Goal: Information Seeking & Learning: Check status

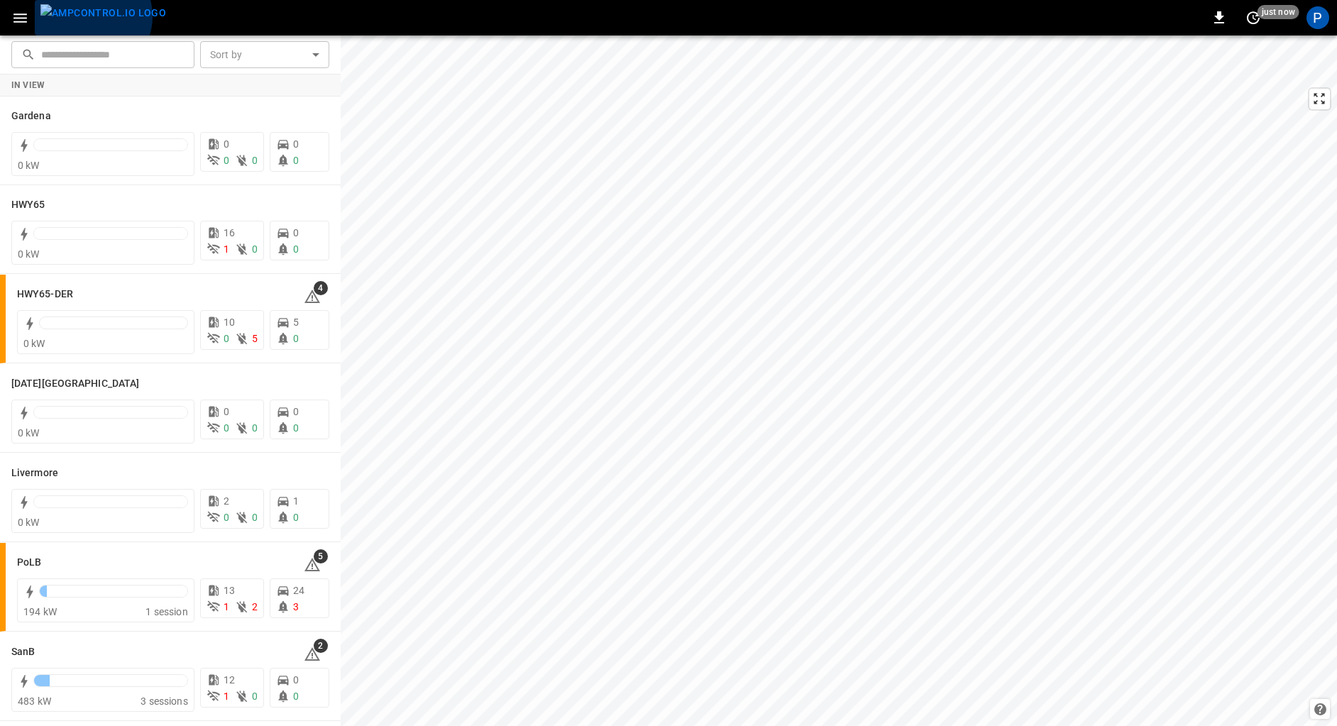
click at [92, 16] on img "menu" at bounding box center [103, 13] width 126 height 18
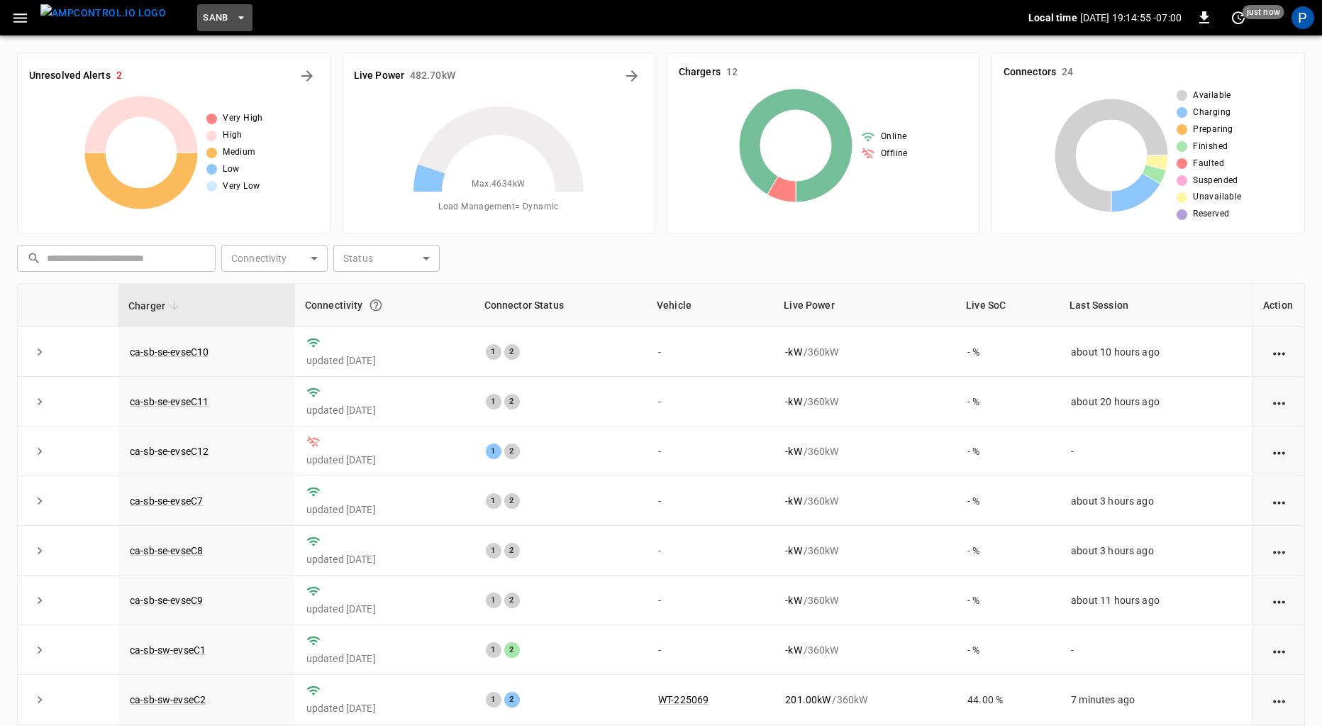
click at [203, 20] on span "SanB" at bounding box center [216, 18] width 26 height 16
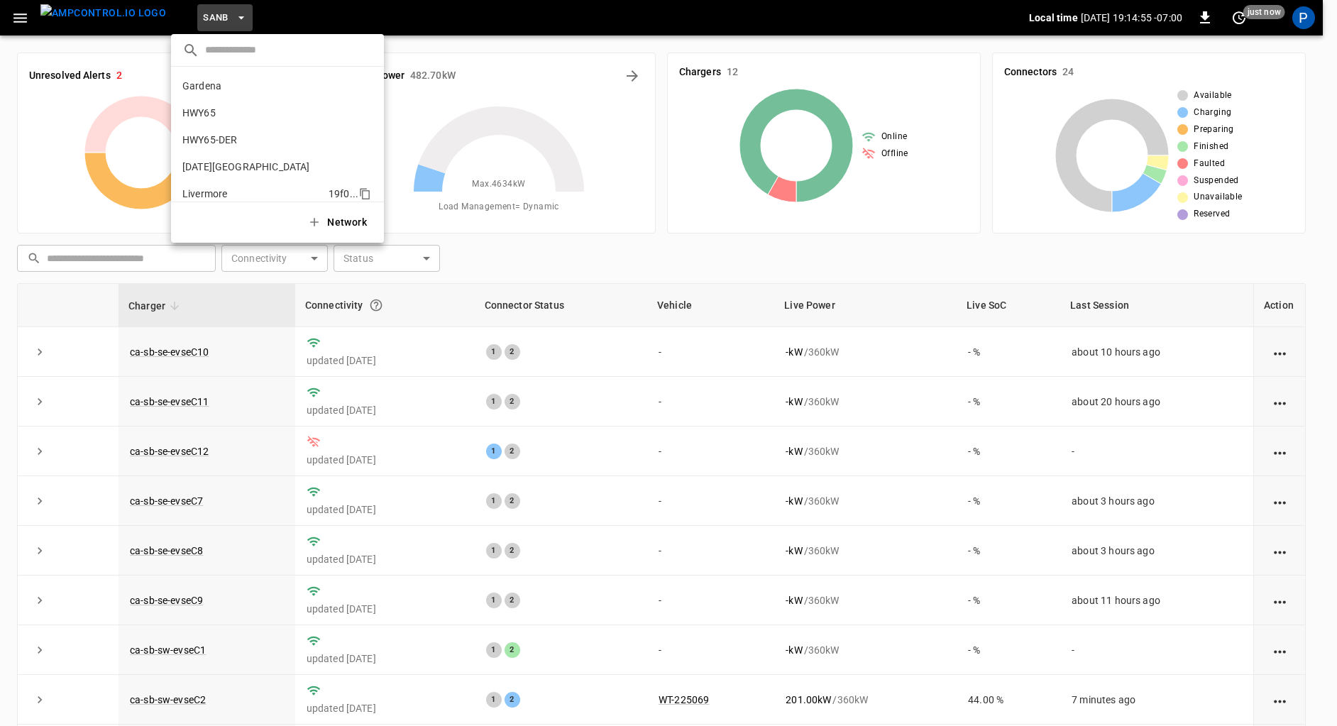
scroll to position [119, 0]
click at [231, 96] on p "PoLB" at bounding box center [251, 101] width 138 height 14
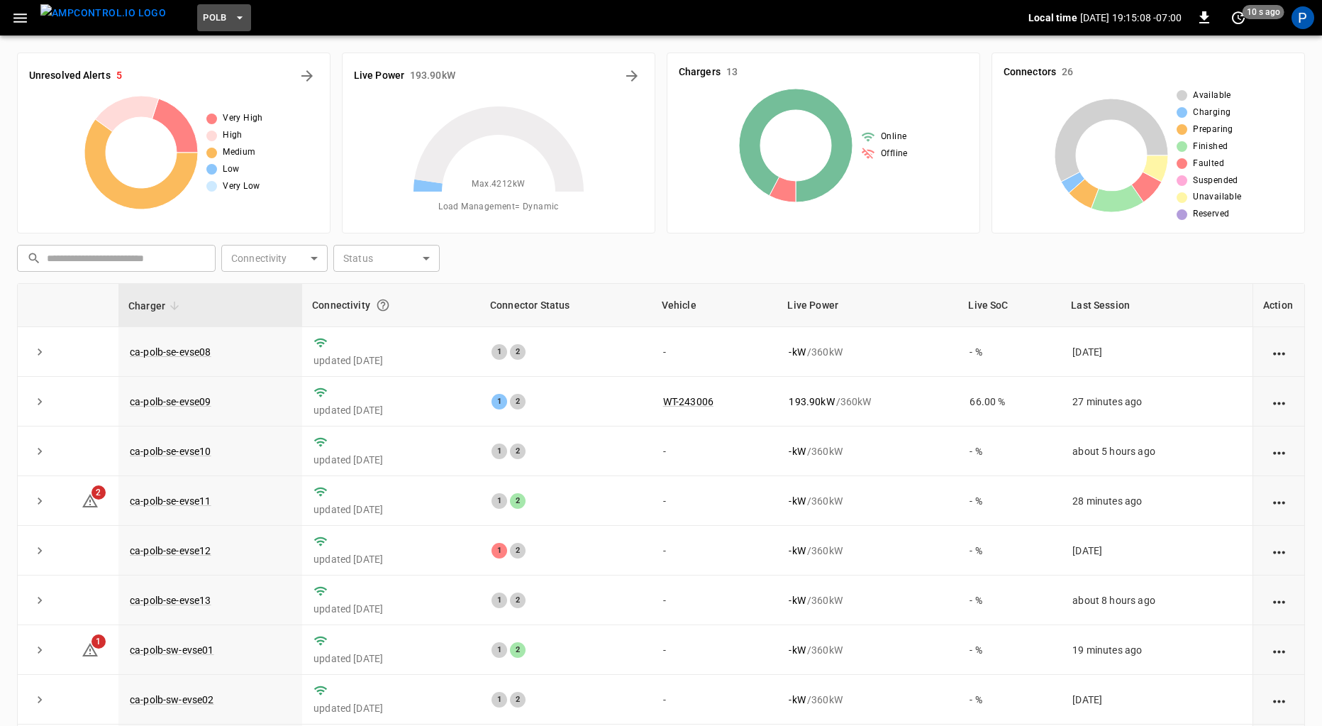
click at [206, 19] on button "PoLB" at bounding box center [224, 18] width 54 height 28
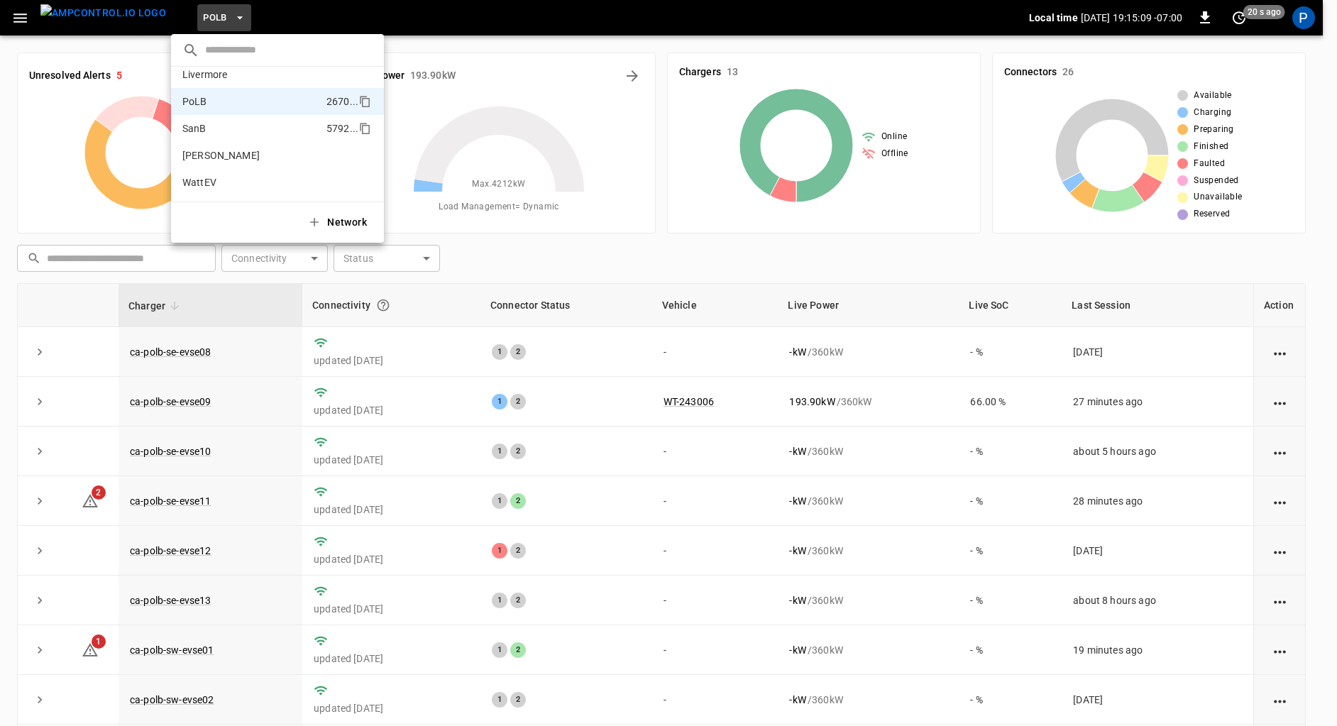
click at [240, 130] on p "SanB" at bounding box center [251, 128] width 138 height 14
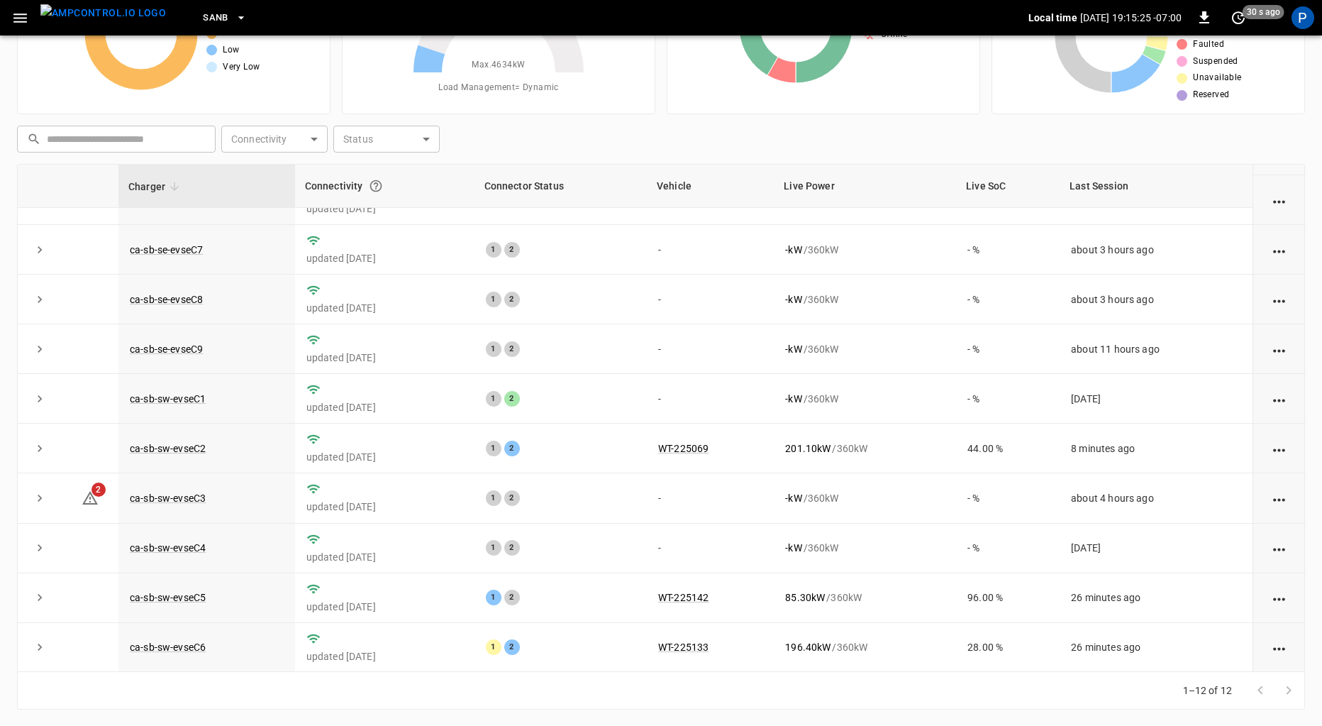
click at [203, 15] on span "SanB" at bounding box center [216, 18] width 26 height 16
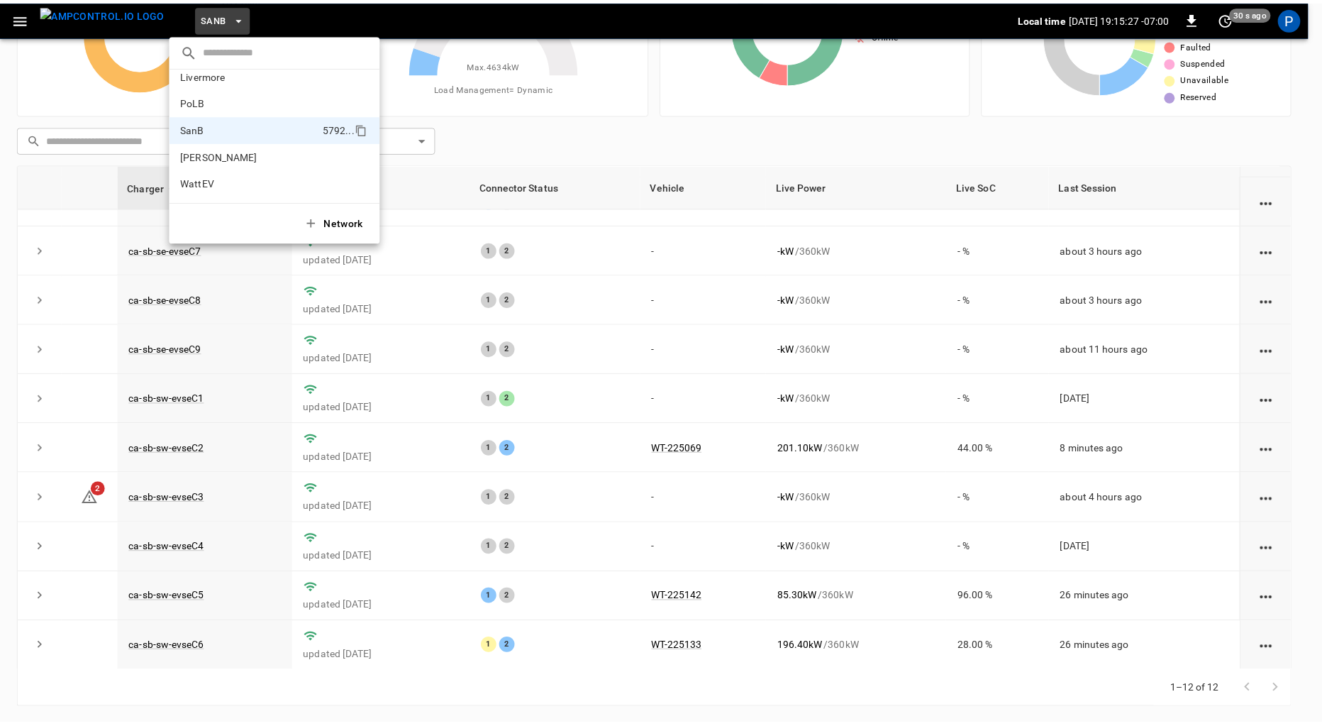
scroll to position [0, 0]
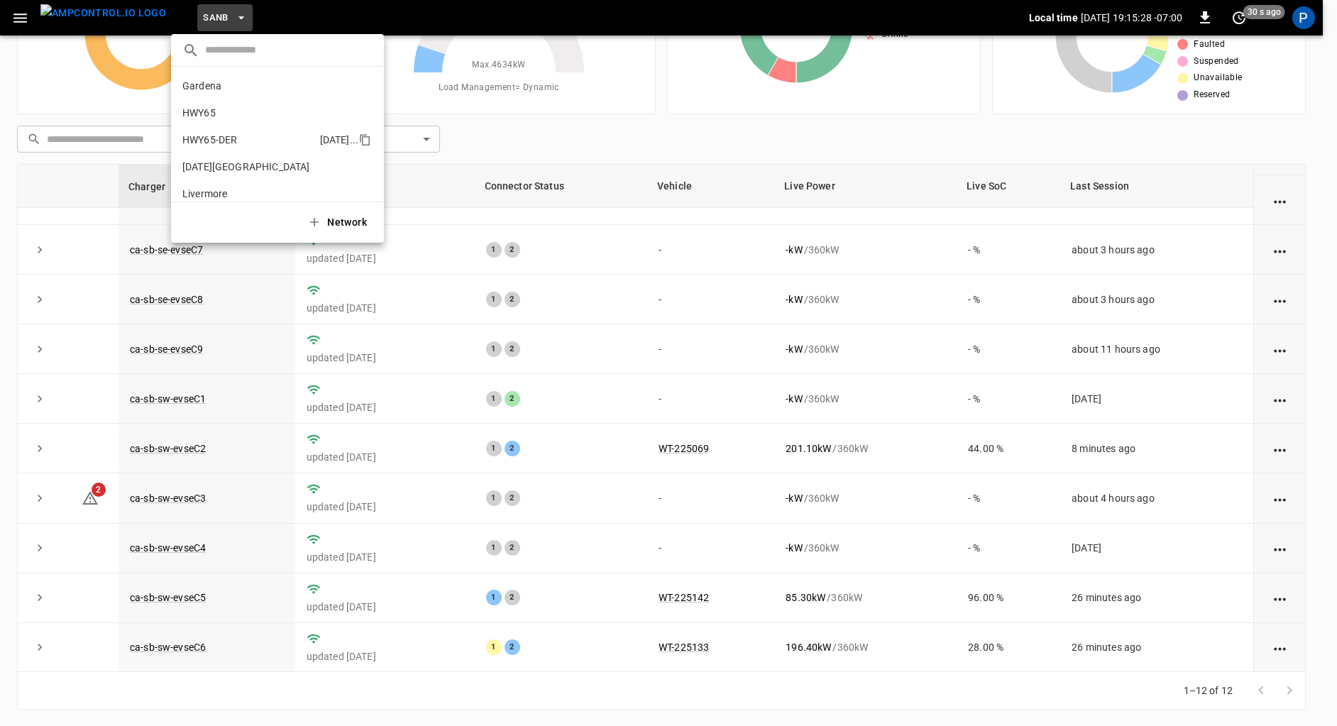
click at [228, 139] on p "HWY65-DER" at bounding box center [248, 140] width 132 height 14
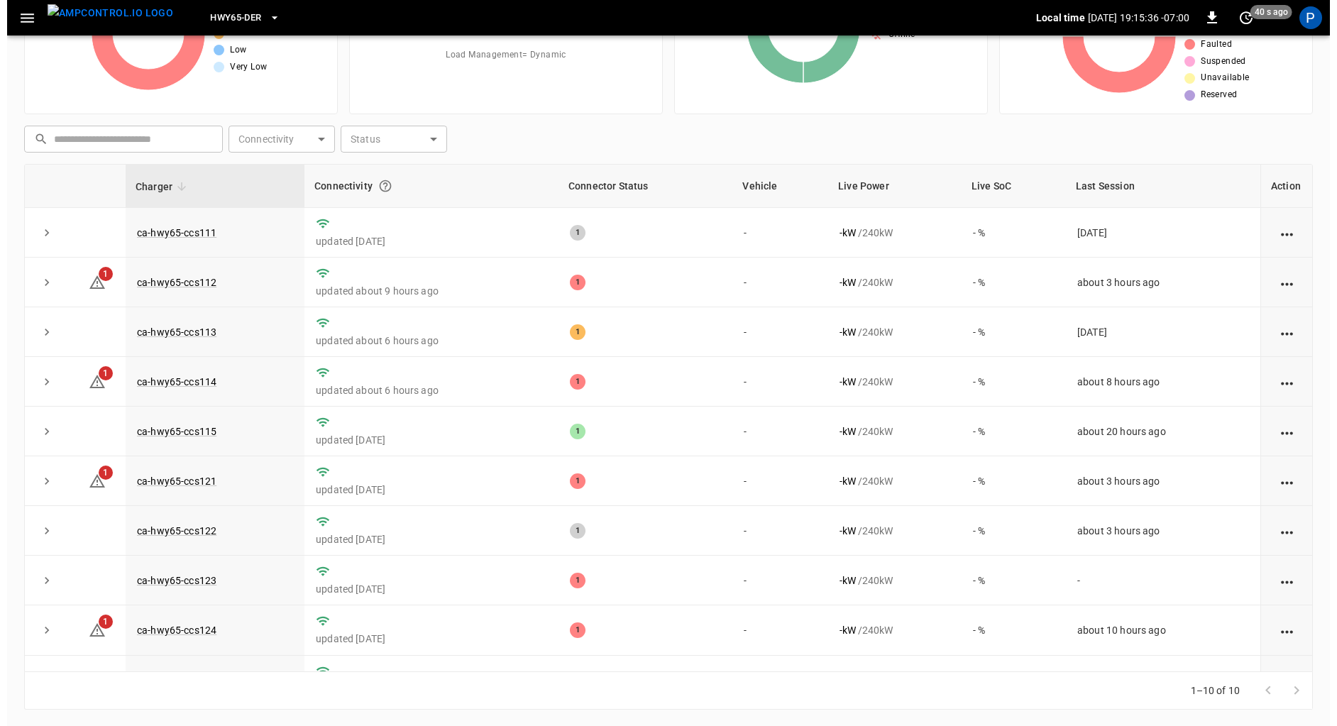
scroll to position [118, 0]
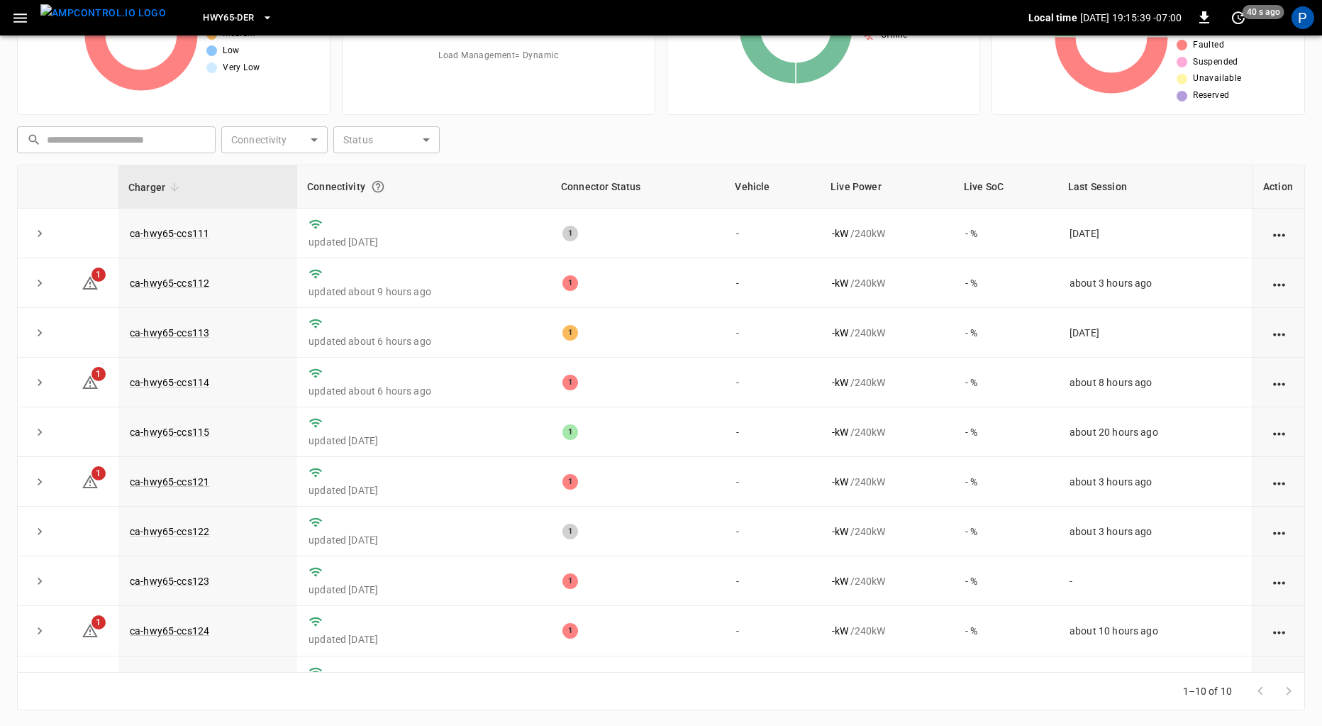
click at [229, 20] on span "HWY65-DER" at bounding box center [228, 18] width 51 height 16
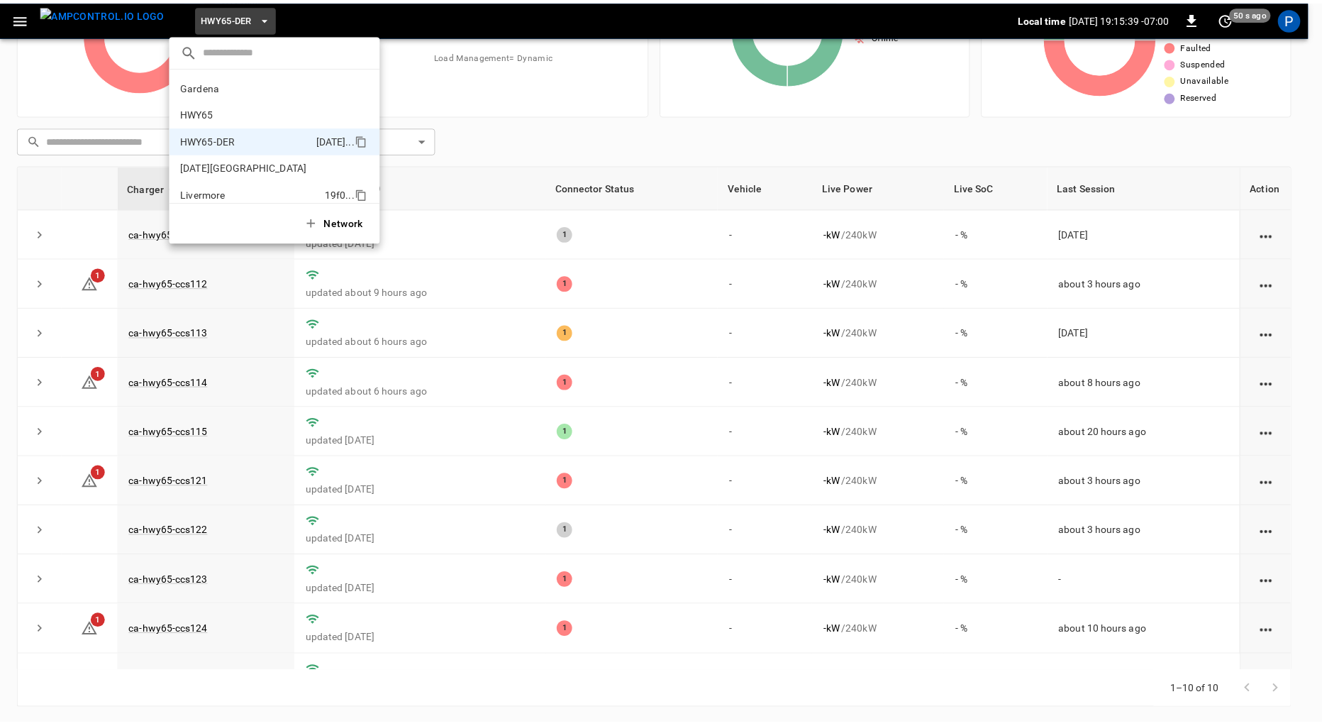
scroll to position [50, 0]
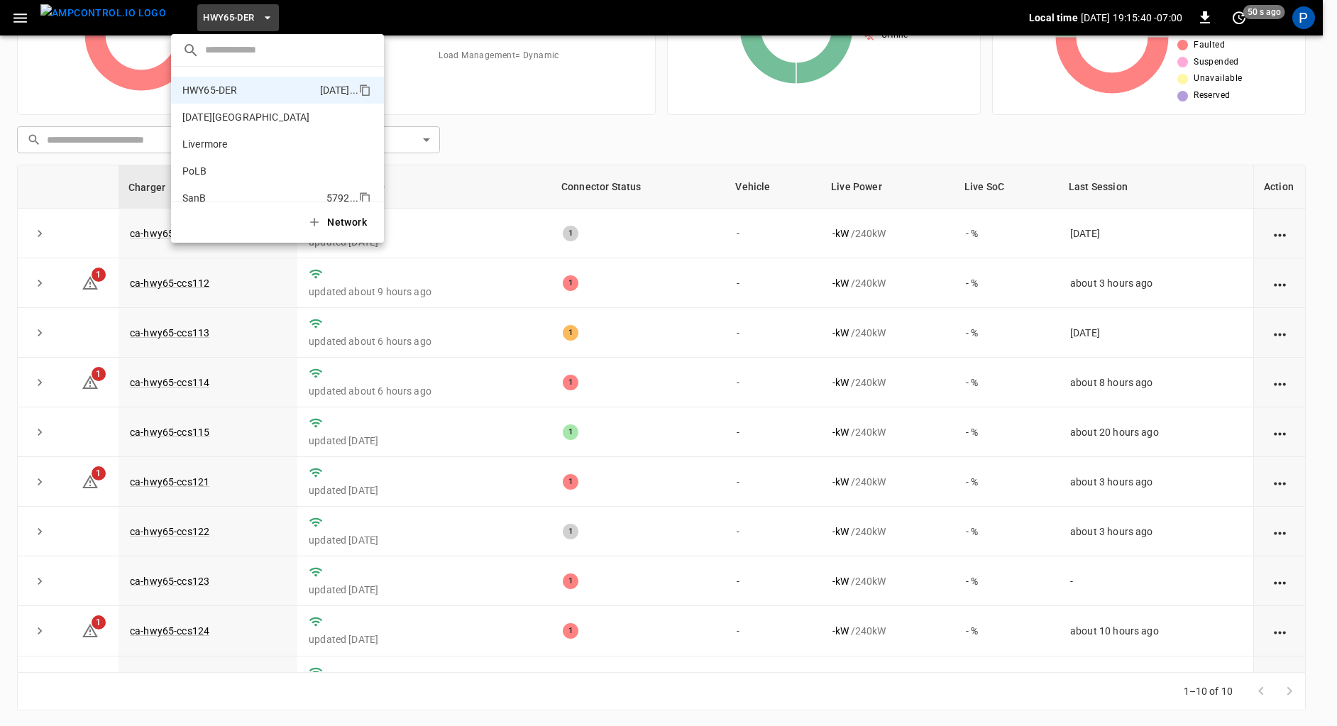
click at [221, 193] on p "SanB" at bounding box center [251, 198] width 138 height 14
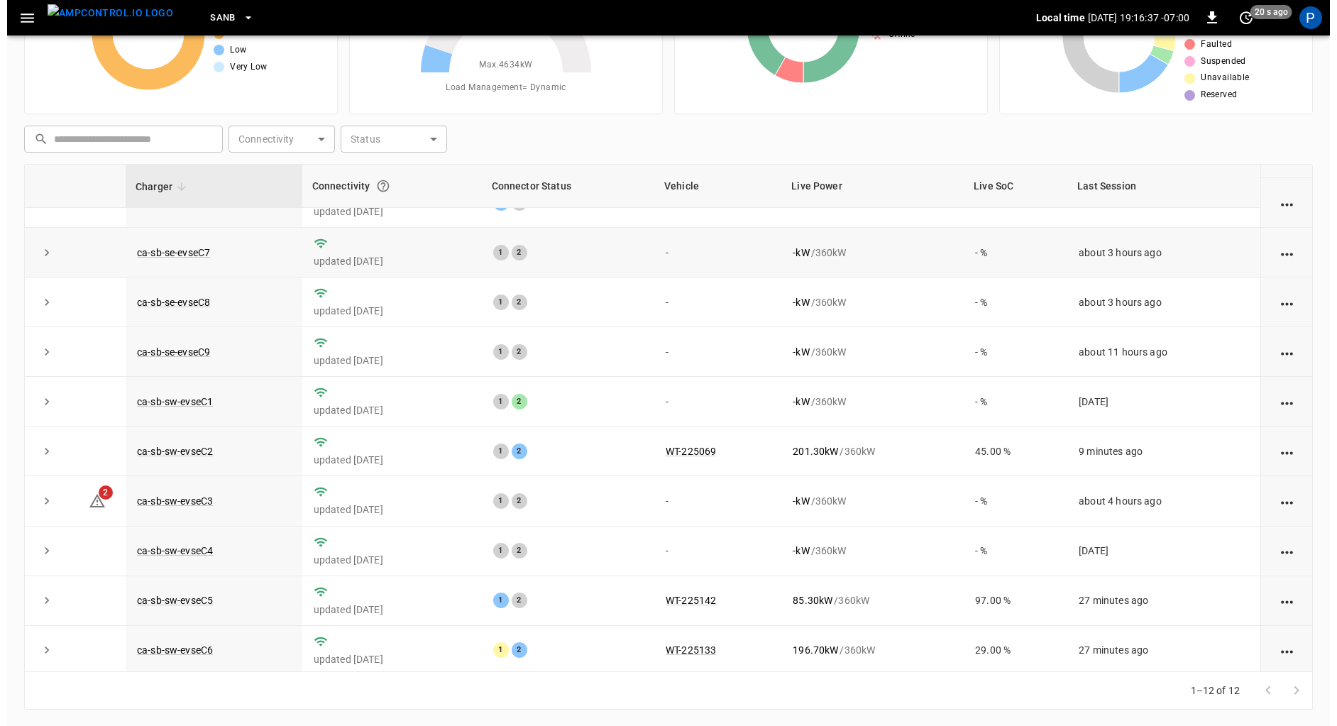
scroll to position [126, 0]
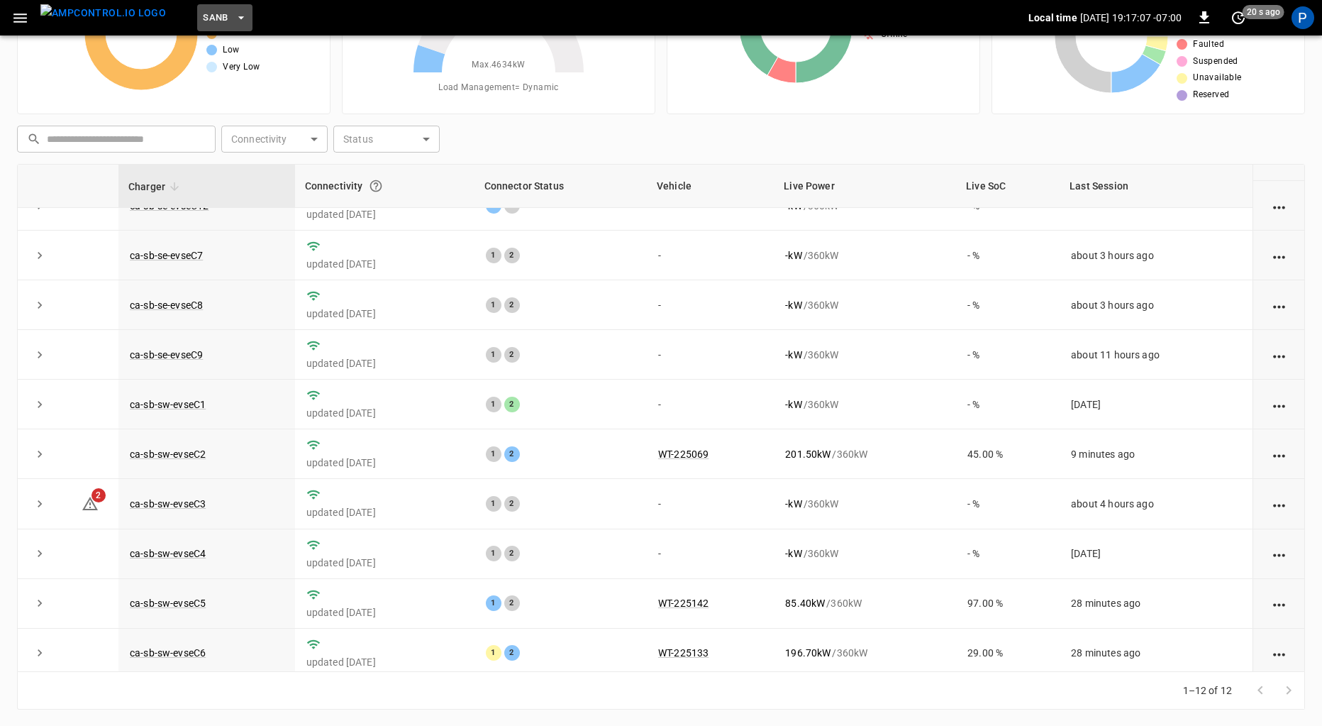
click at [203, 16] on span "SanB" at bounding box center [216, 18] width 26 height 16
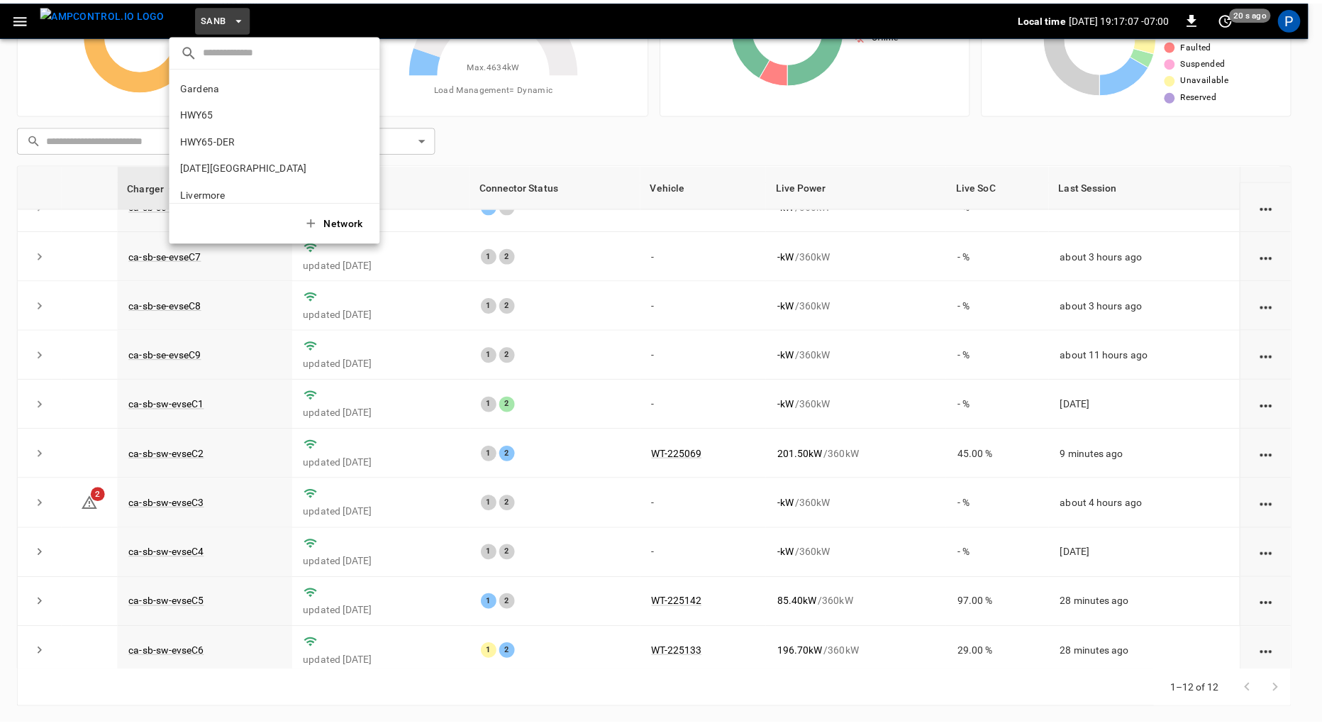
scroll to position [119, 0]
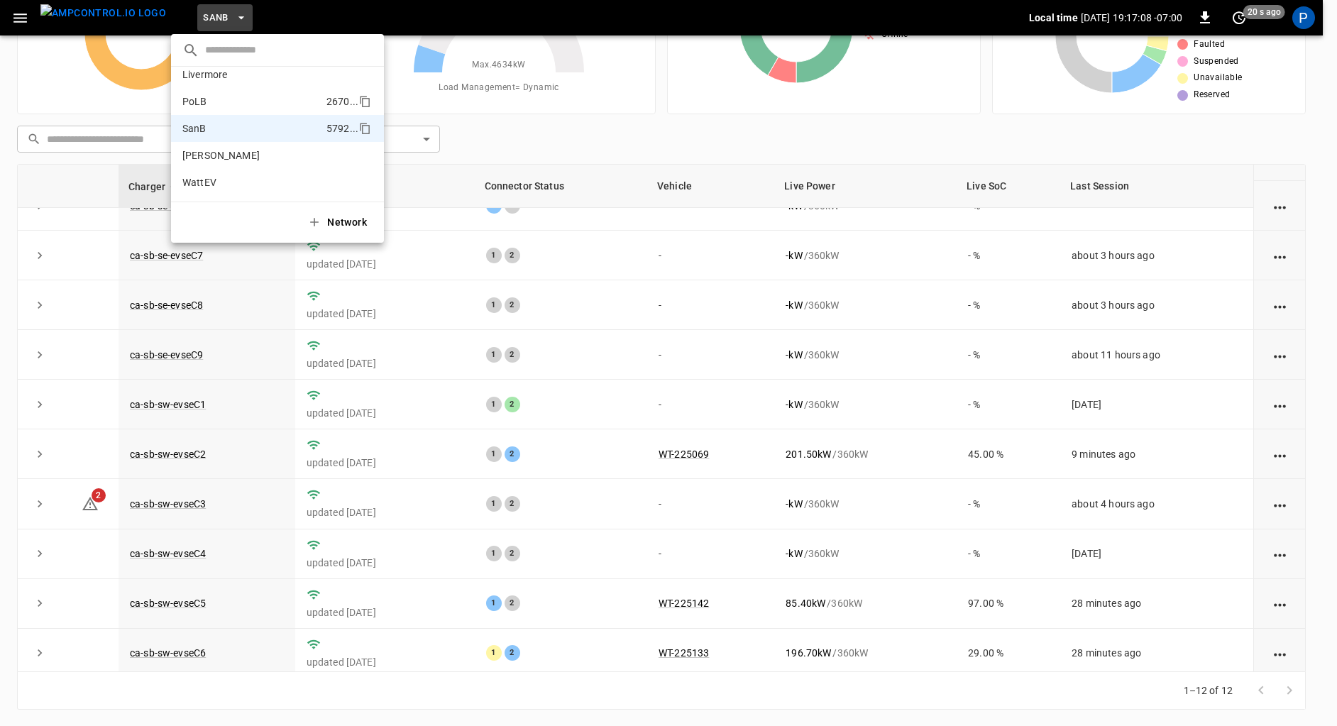
click at [243, 104] on p "PoLB" at bounding box center [251, 101] width 138 height 14
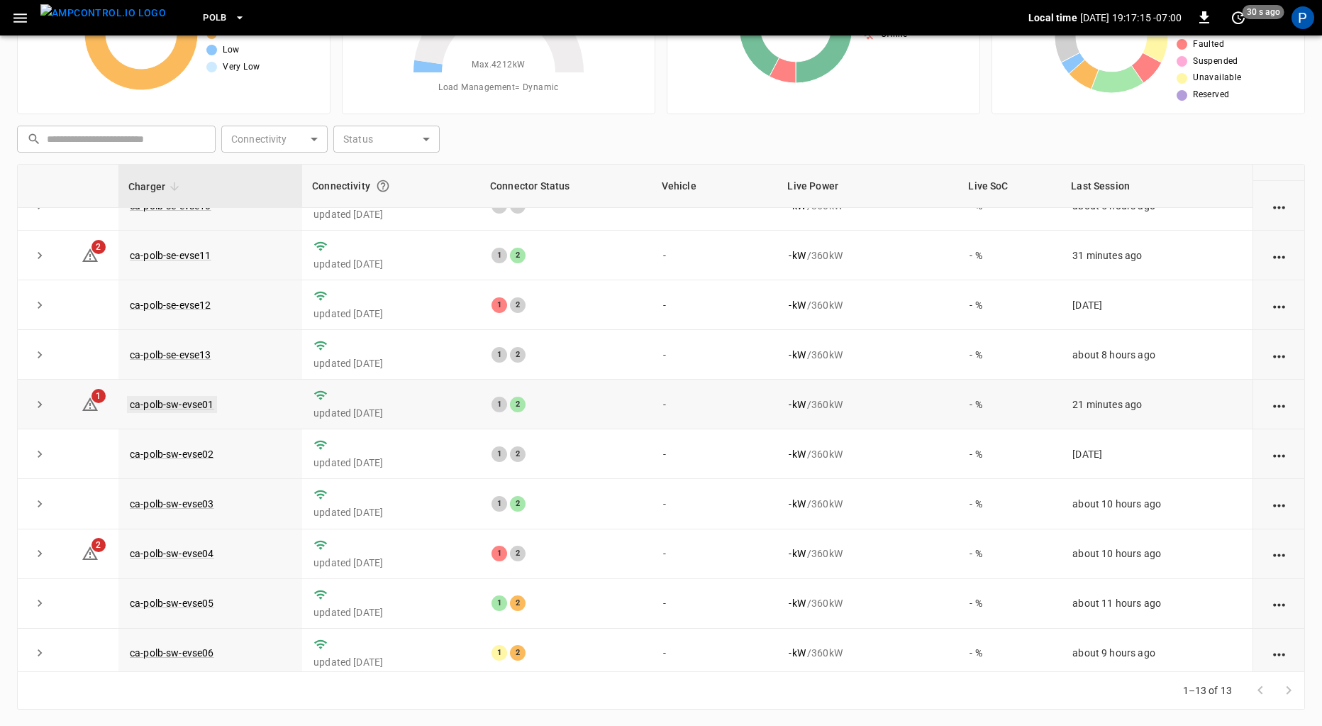
click at [181, 397] on link "ca-polb-sw-evse01" at bounding box center [172, 404] width 90 height 17
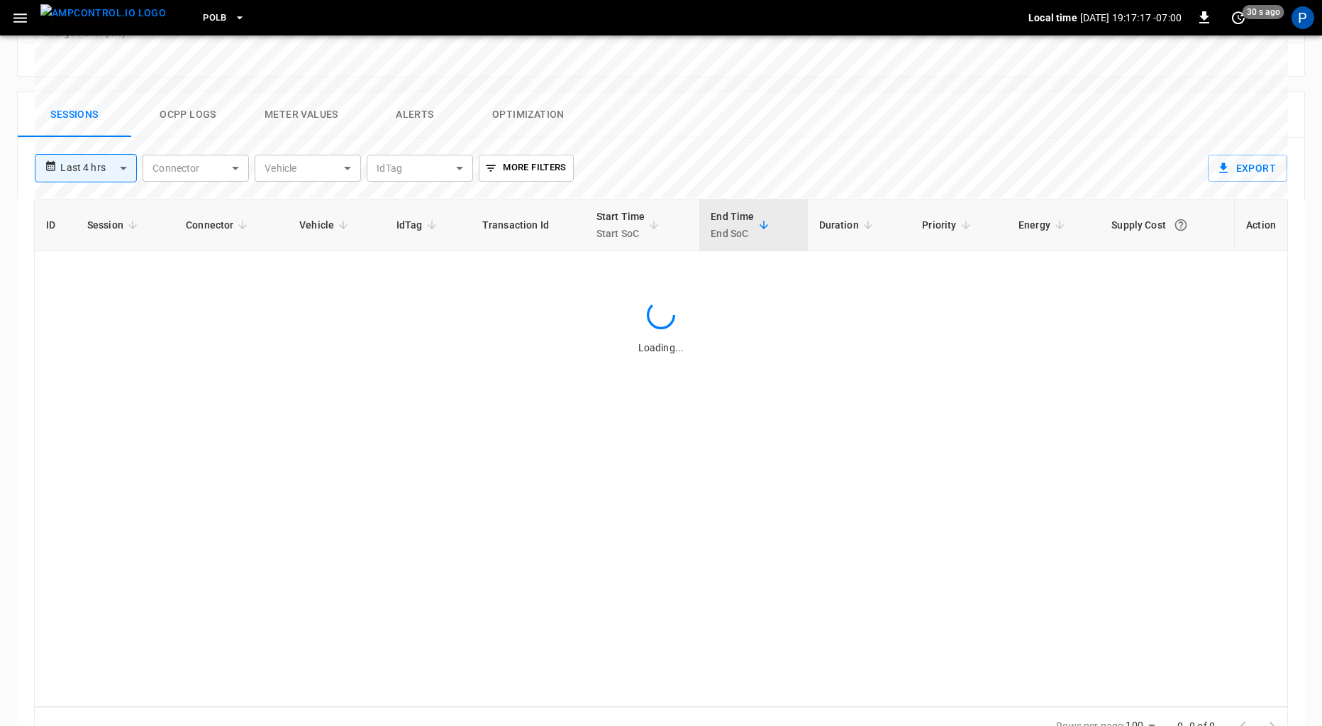
scroll to position [654, 0]
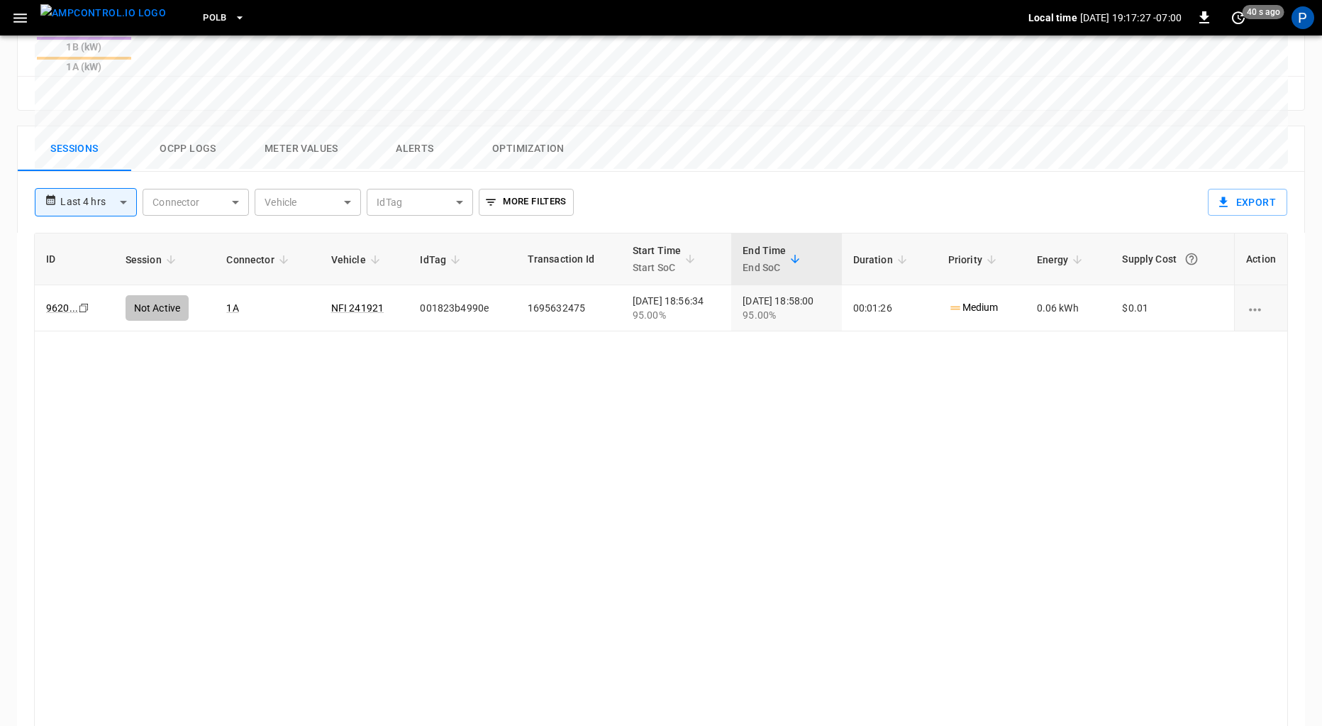
click at [112, 20] on img "menu" at bounding box center [103, 13] width 126 height 18
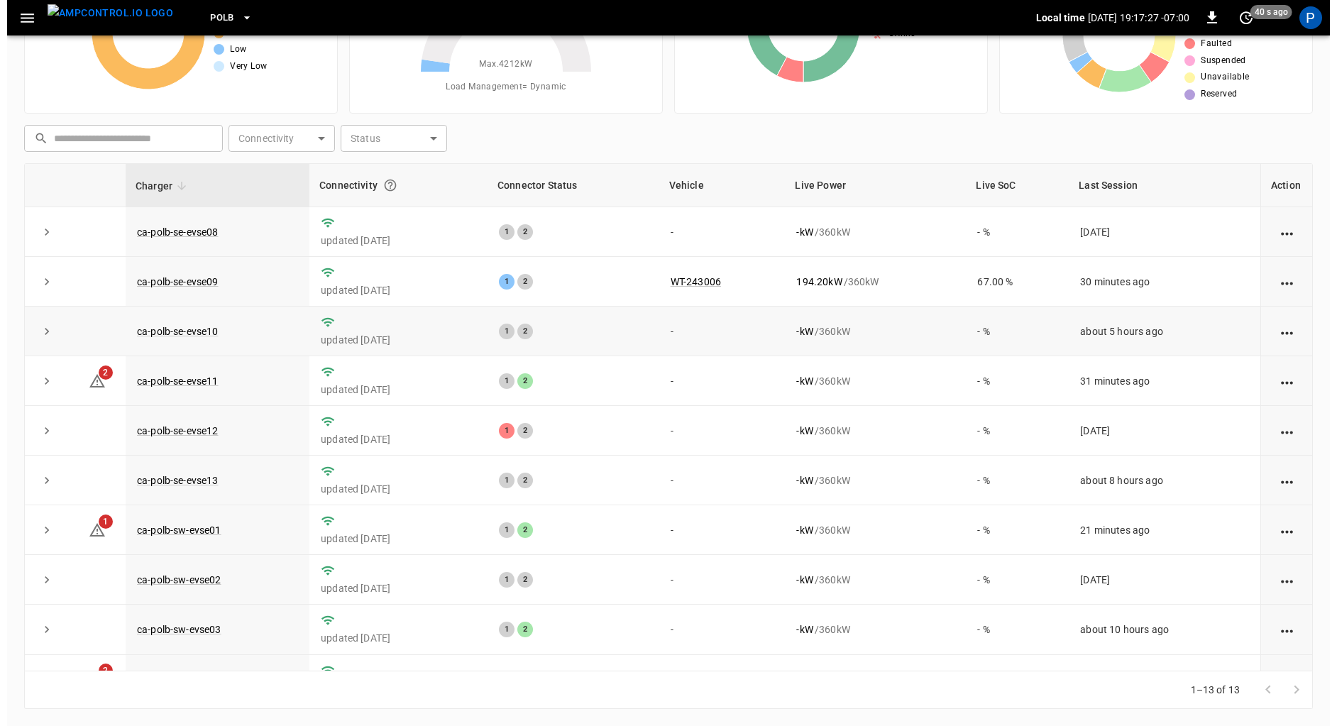
scroll to position [119, 0]
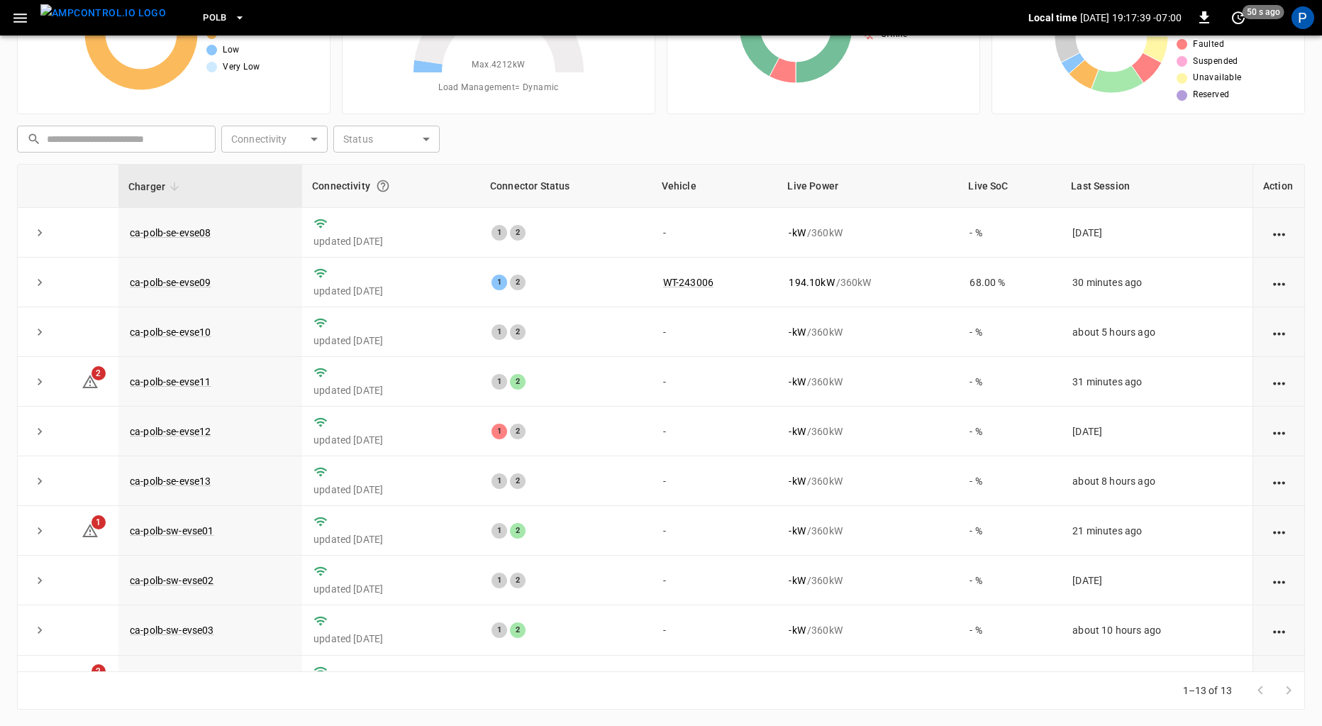
click at [203, 23] on span "PoLB" at bounding box center [215, 18] width 24 height 16
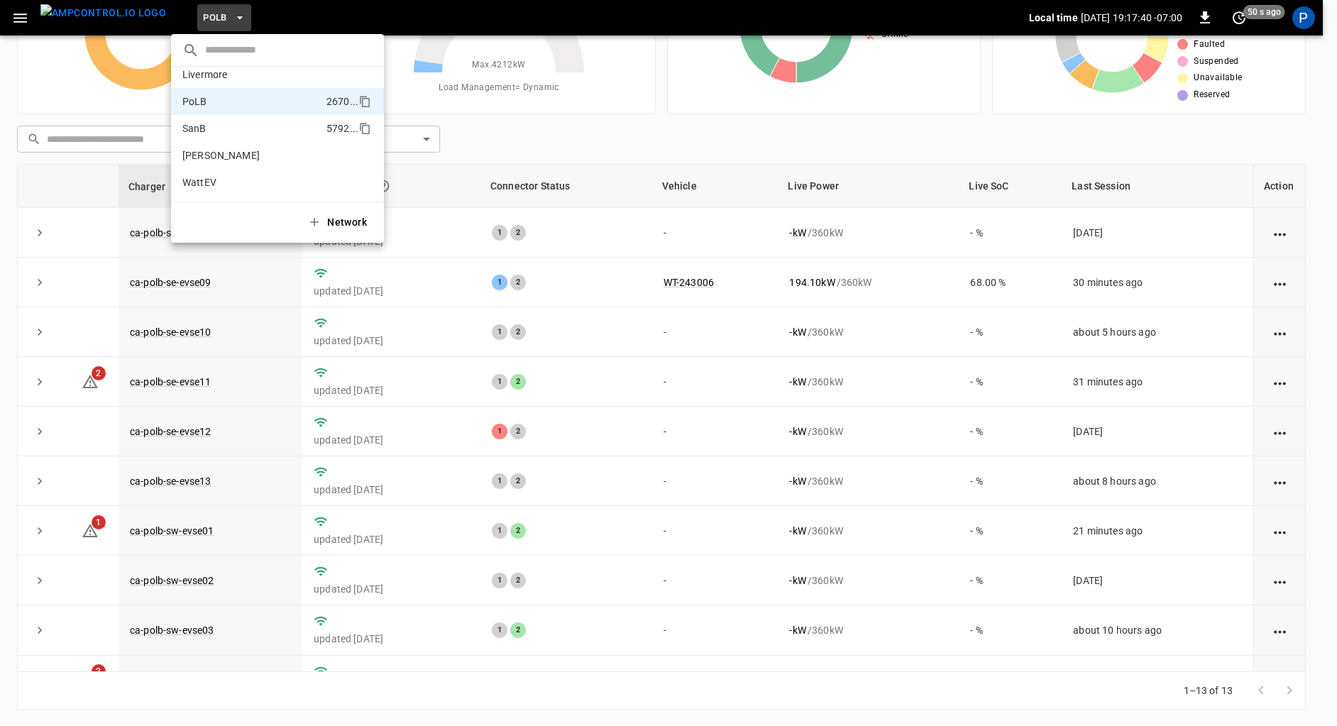
click at [245, 118] on li "SanB 5792 ..." at bounding box center [277, 128] width 213 height 27
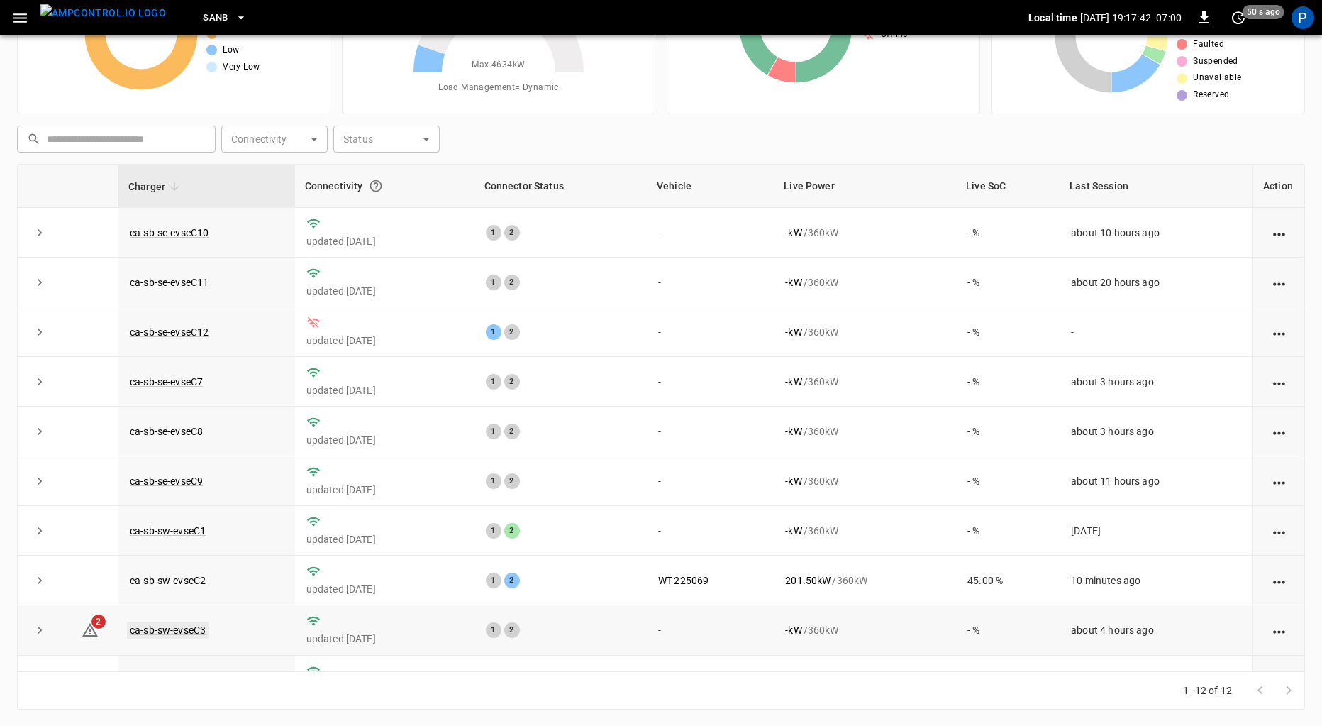
click at [179, 630] on link "ca-sb-sw-evseC3" at bounding box center [168, 629] width 82 height 17
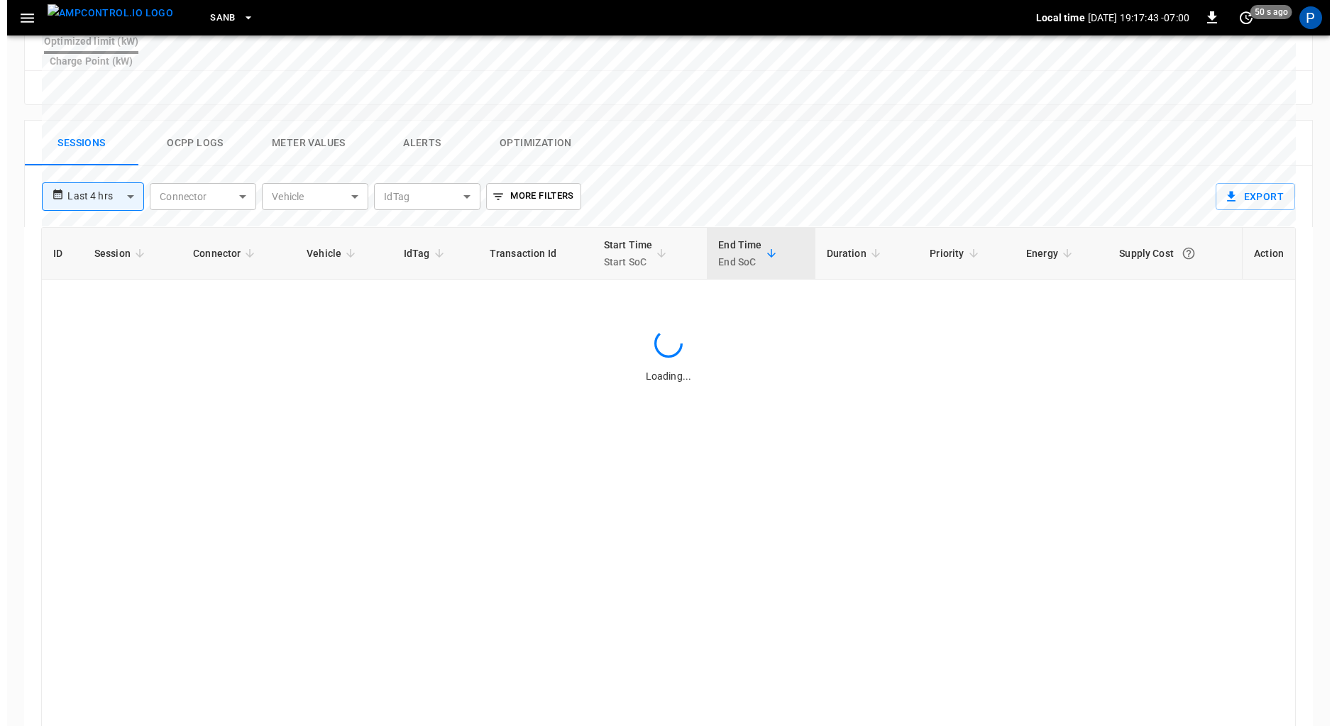
scroll to position [654, 0]
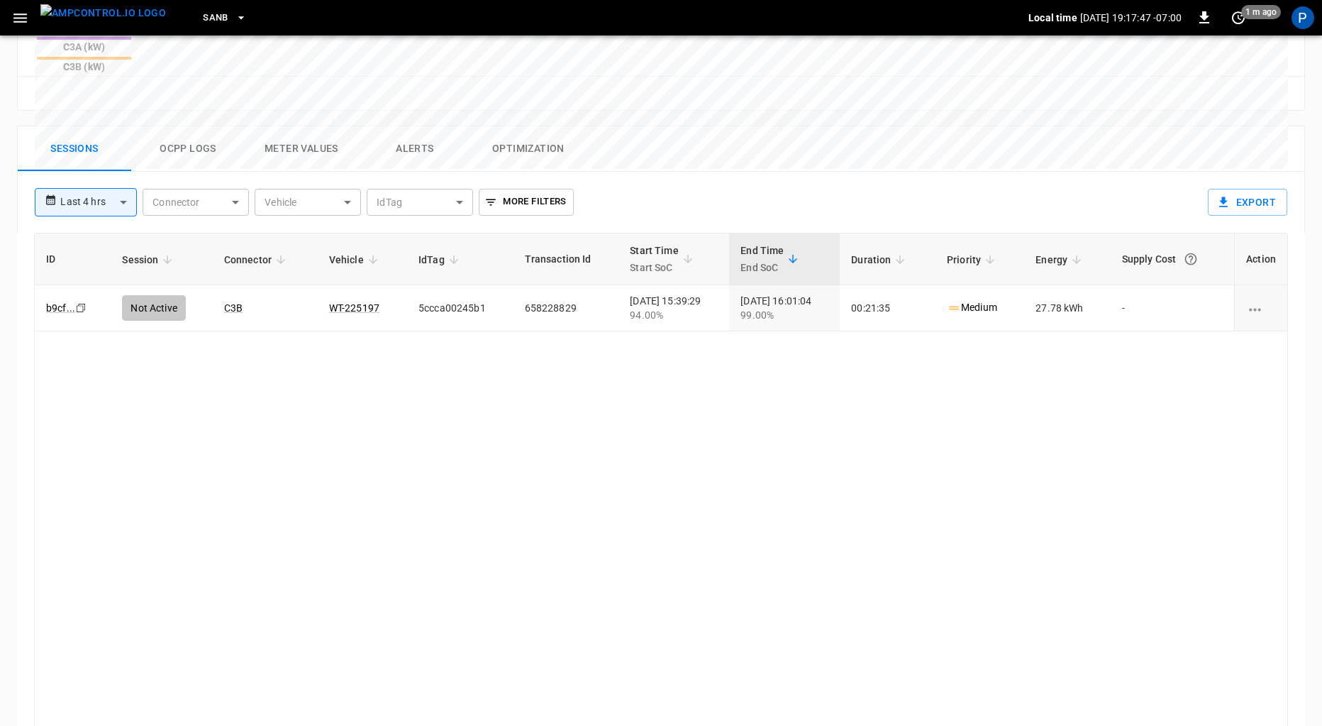
click at [183, 126] on button "Ocpp logs" at bounding box center [188, 148] width 114 height 45
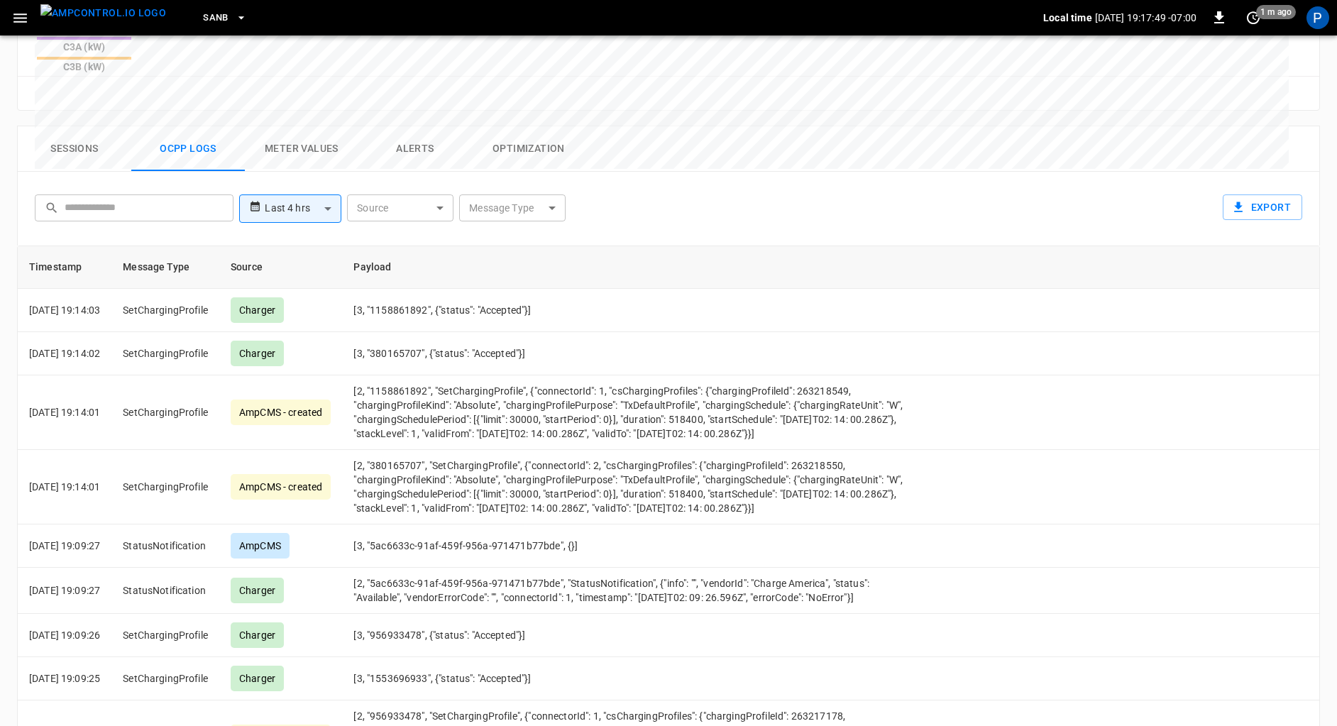
click at [521, 142] on body "**********" at bounding box center [668, 77] width 1337 height 1463
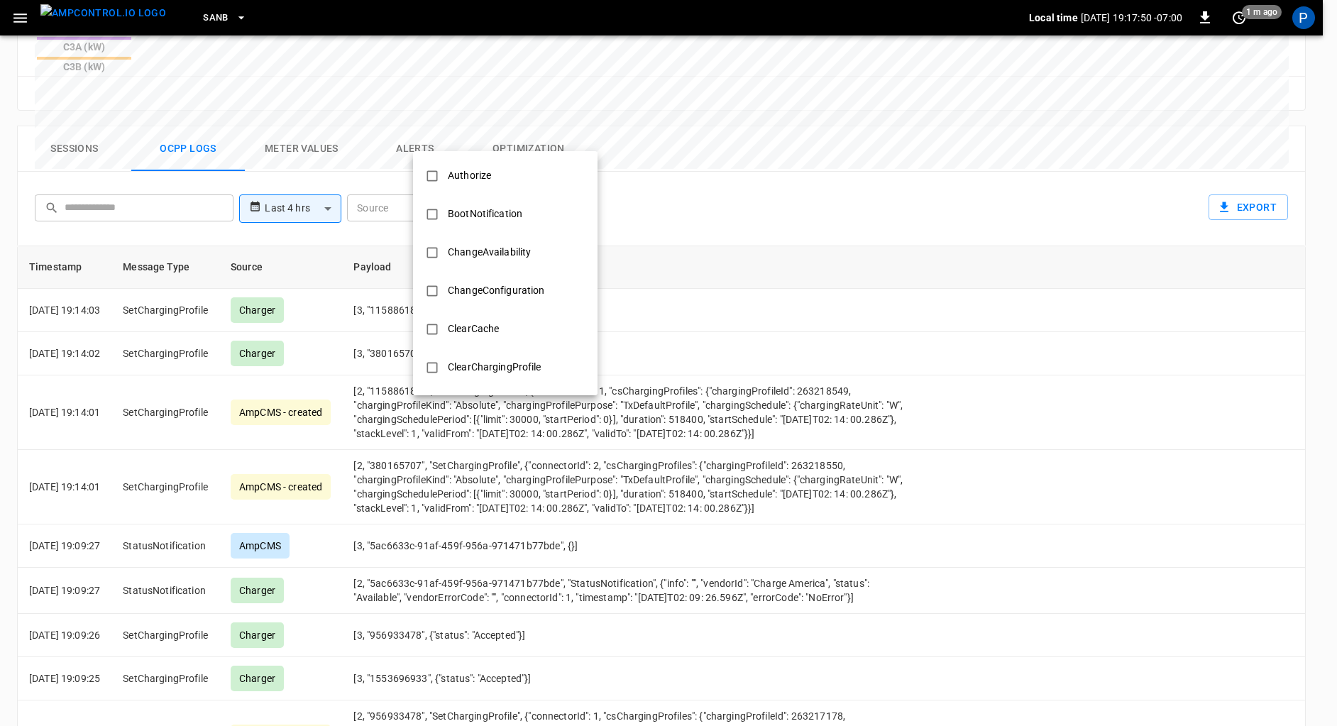
click at [525, 165] on li "Authorize" at bounding box center [505, 176] width 184 height 38
type input "*********"
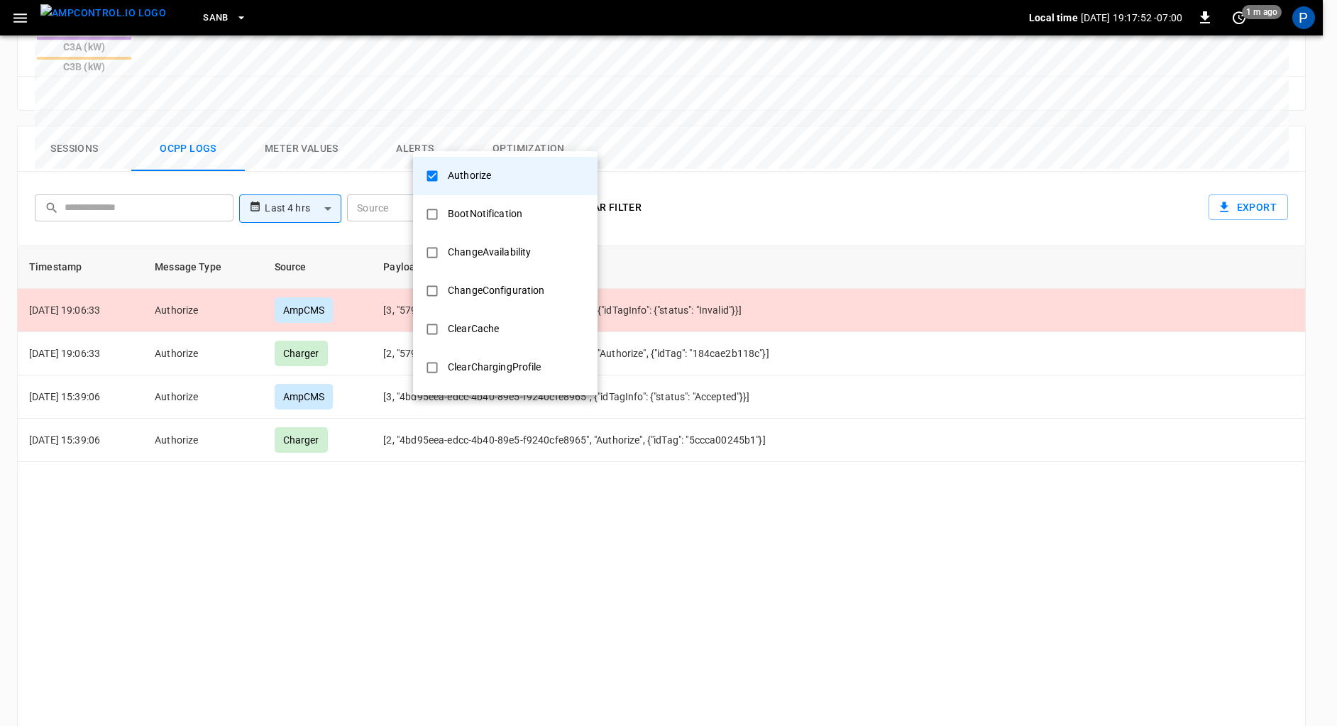
click at [726, 462] on div at bounding box center [668, 363] width 1337 height 726
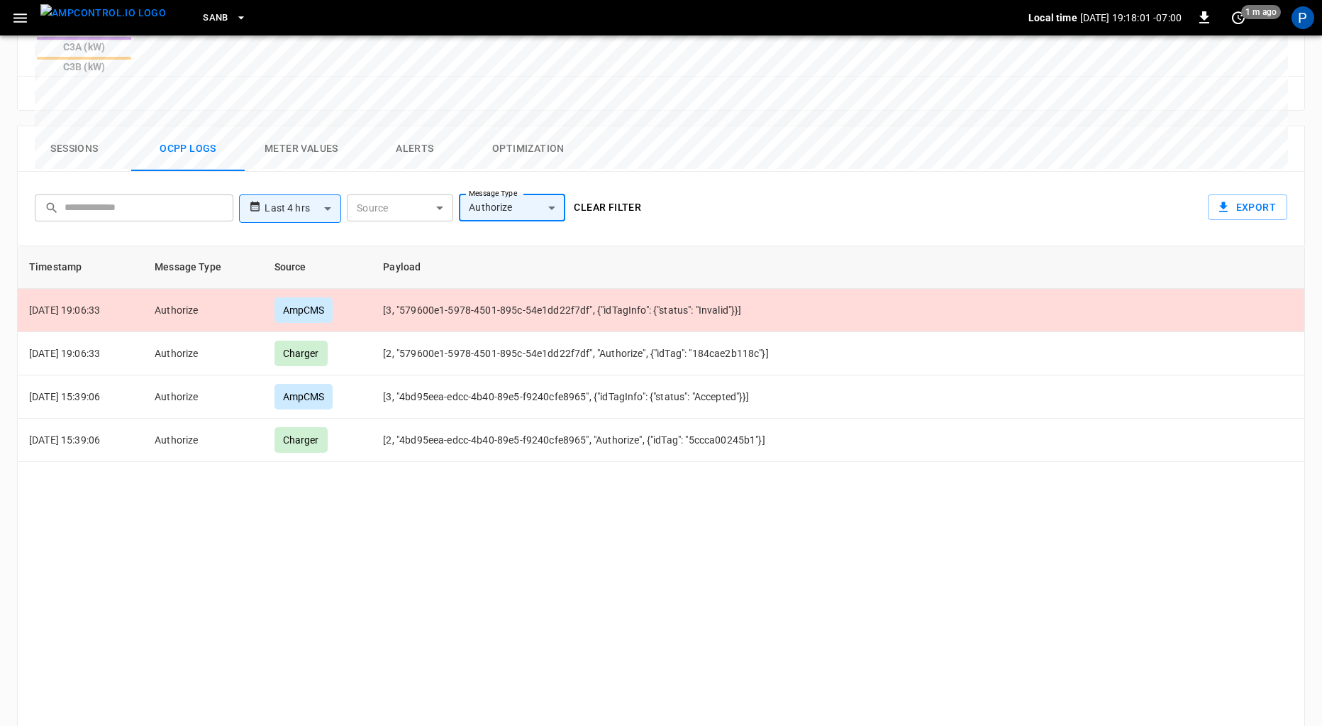
click at [64, 126] on button "Sessions" at bounding box center [75, 148] width 114 height 45
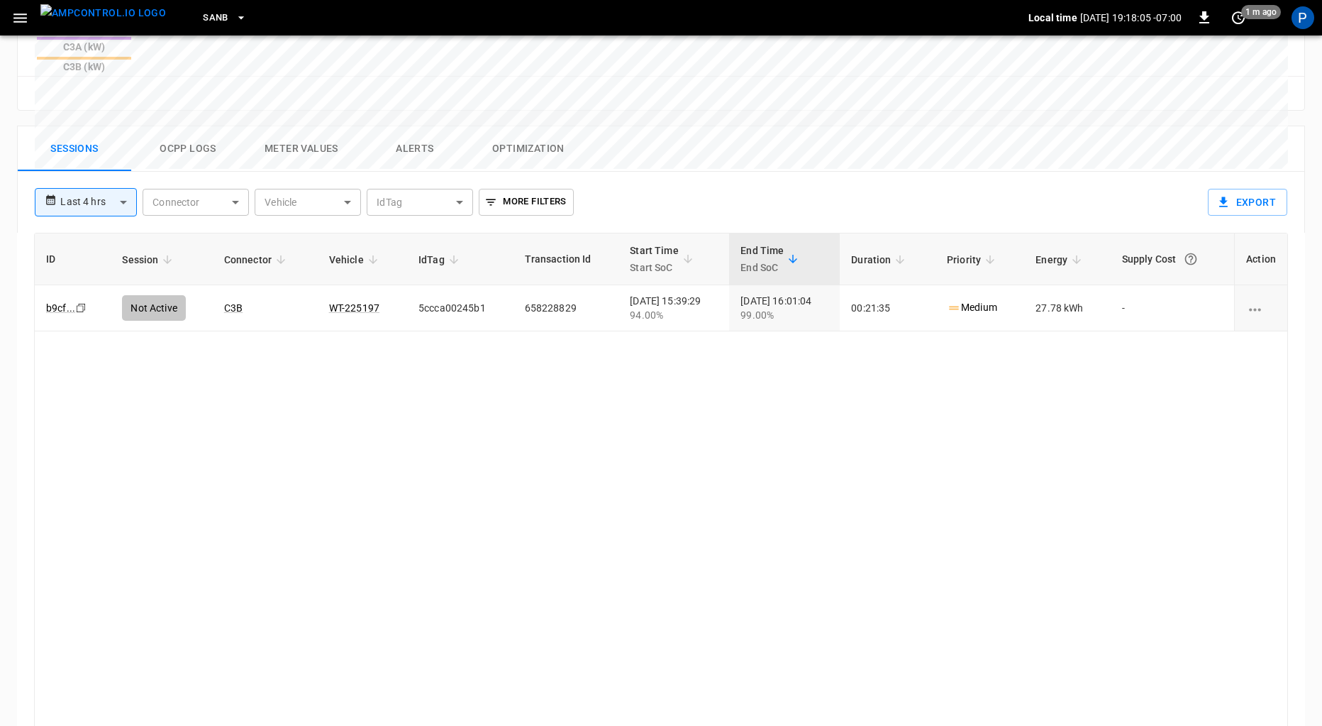
click at [65, 135] on body "**********" at bounding box center [661, 71] width 1322 height 1450
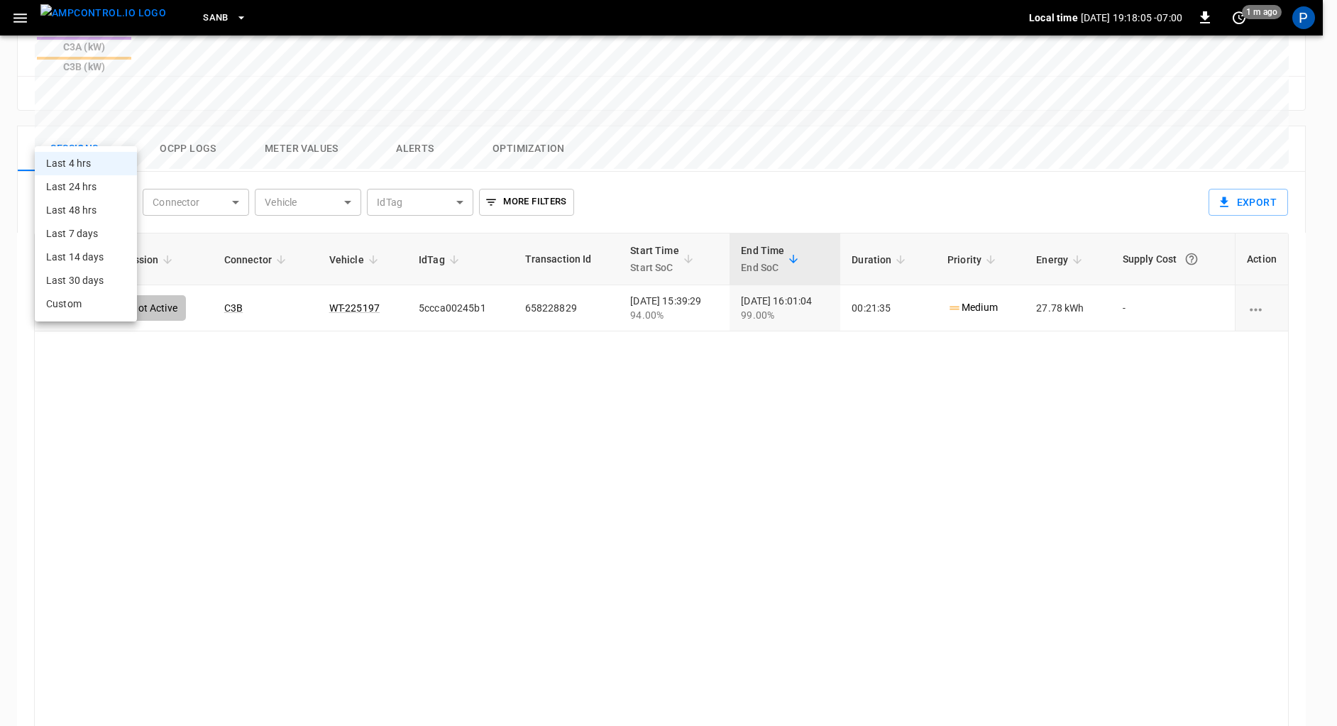
click at [93, 184] on li "Last 24 hrs" at bounding box center [86, 186] width 102 height 23
type input "**********"
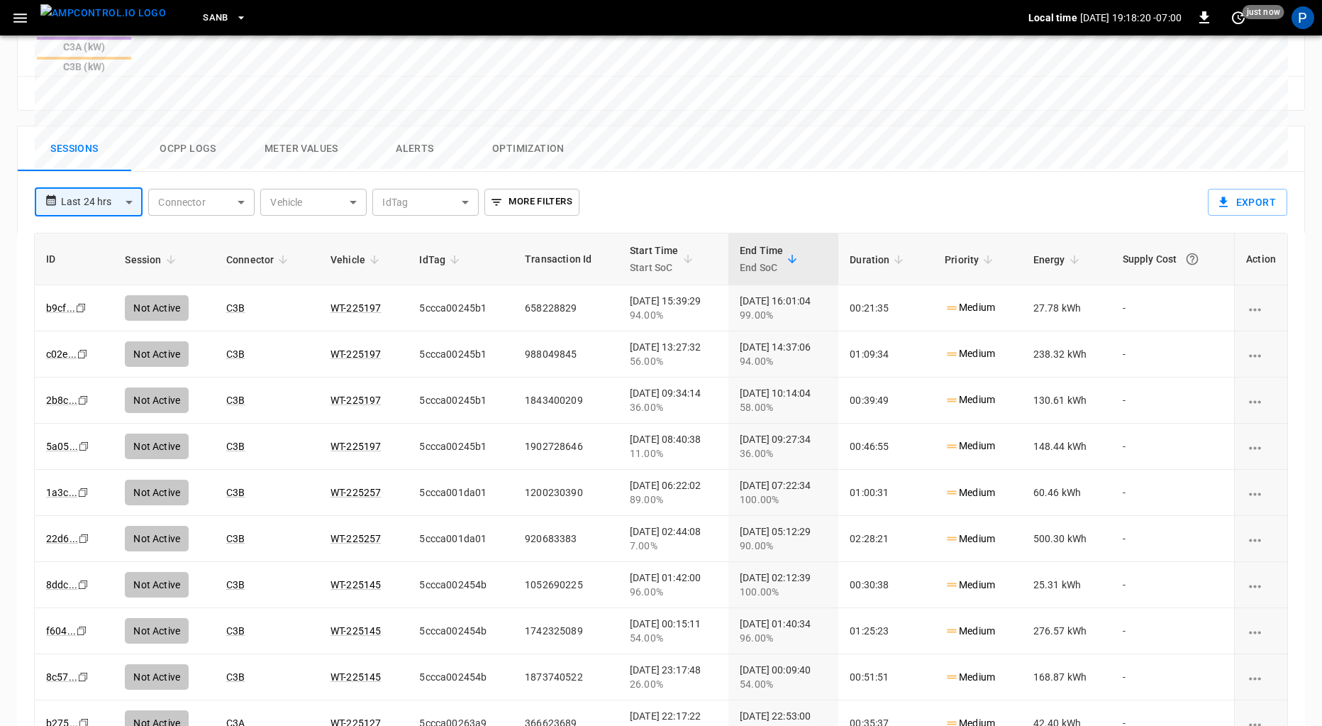
click at [203, 19] on span "SanB" at bounding box center [216, 18] width 26 height 16
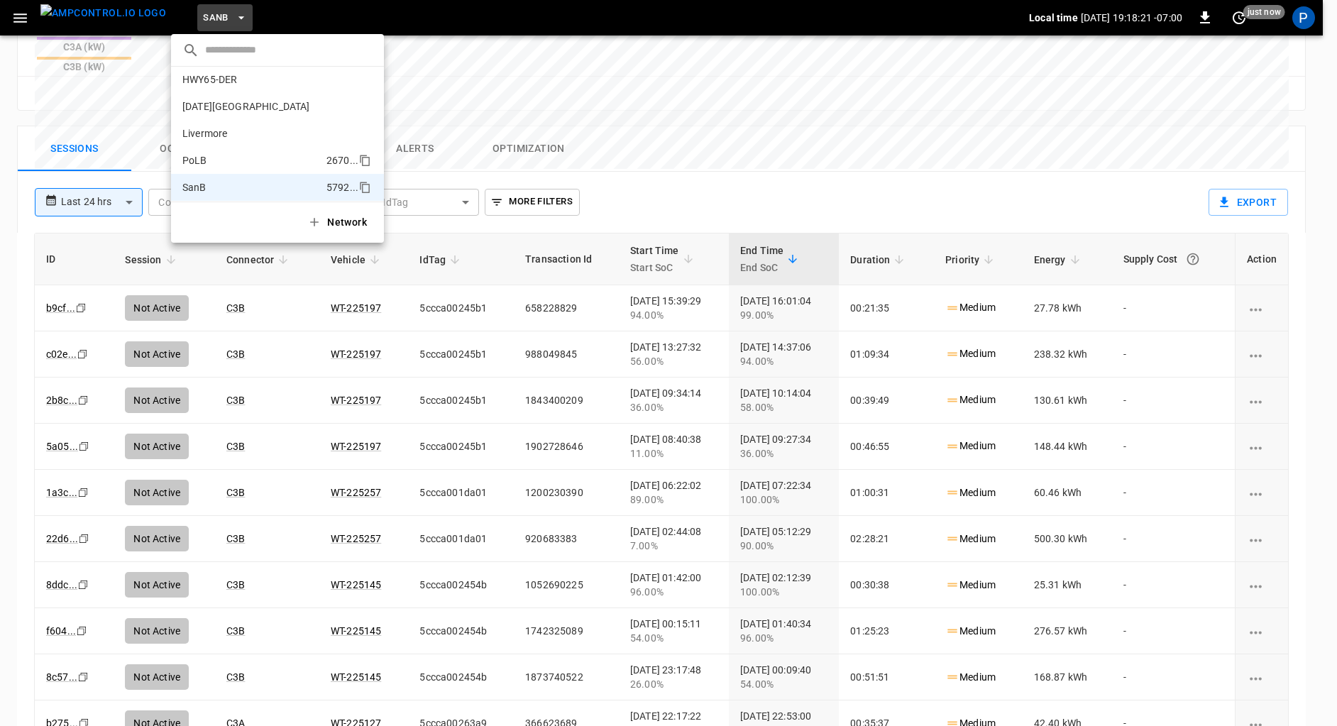
scroll to position [0, 0]
click at [238, 138] on p "HWY65-DER" at bounding box center [248, 140] width 132 height 14
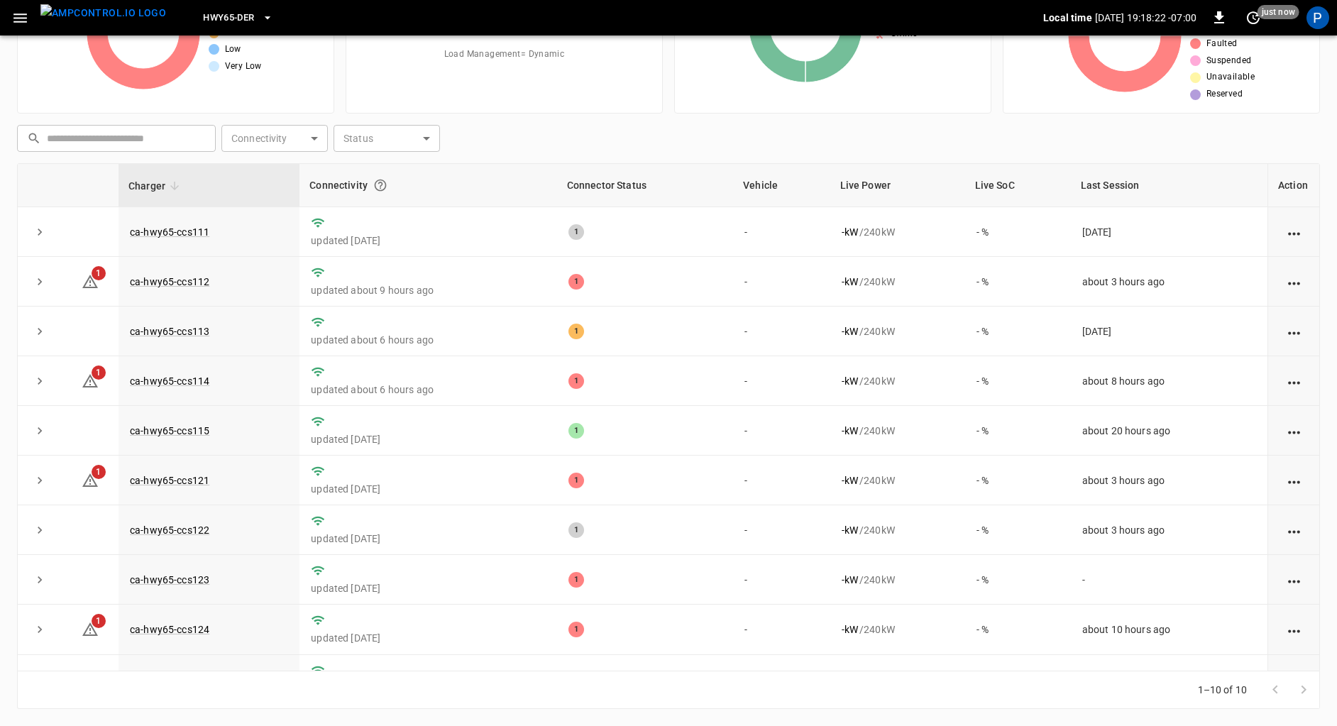
scroll to position [119, 0]
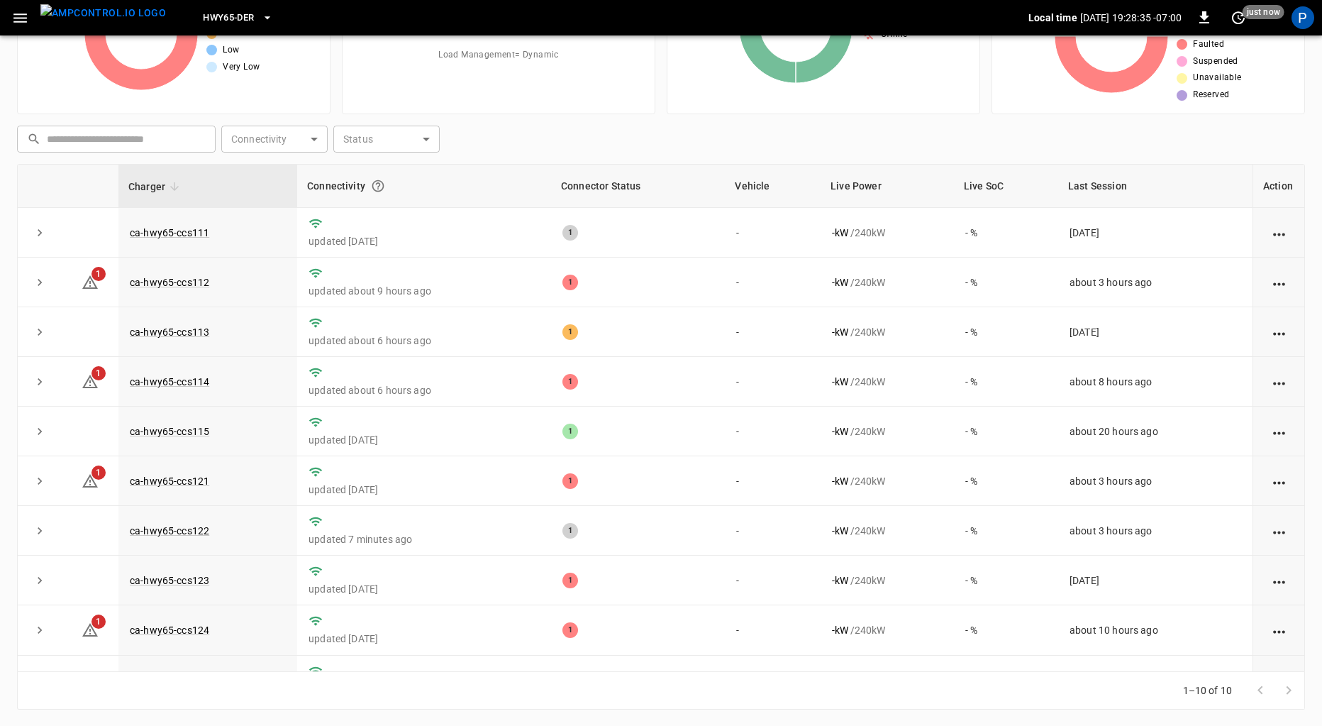
click at [211, 19] on span "HWY65-DER" at bounding box center [228, 18] width 51 height 16
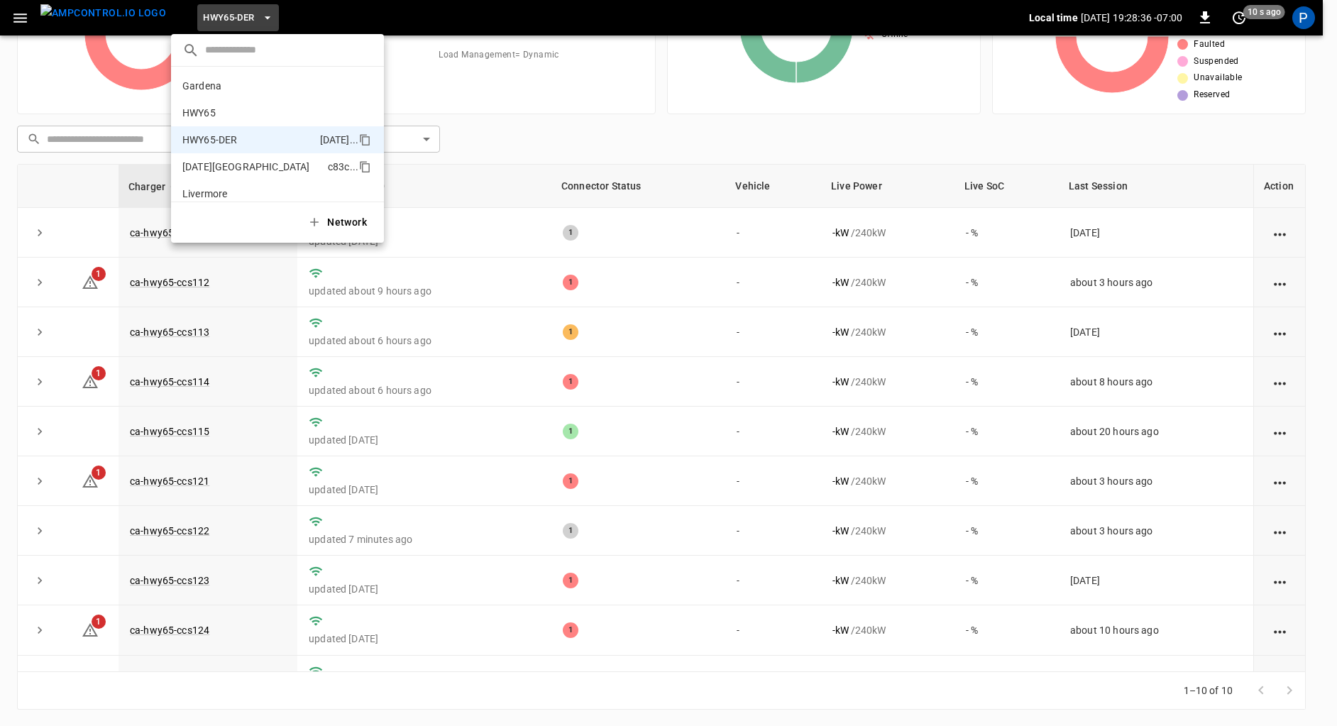
scroll to position [50, 0]
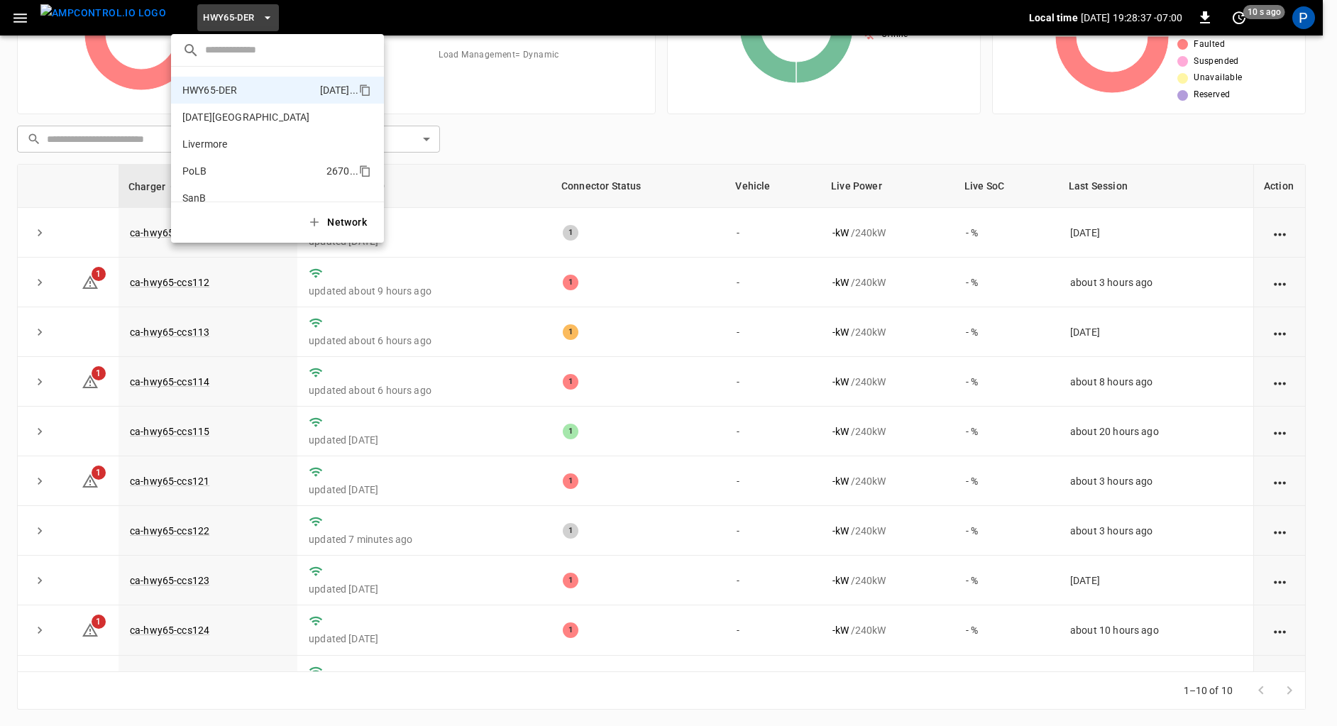
click at [250, 177] on p "PoLB" at bounding box center [251, 171] width 138 height 14
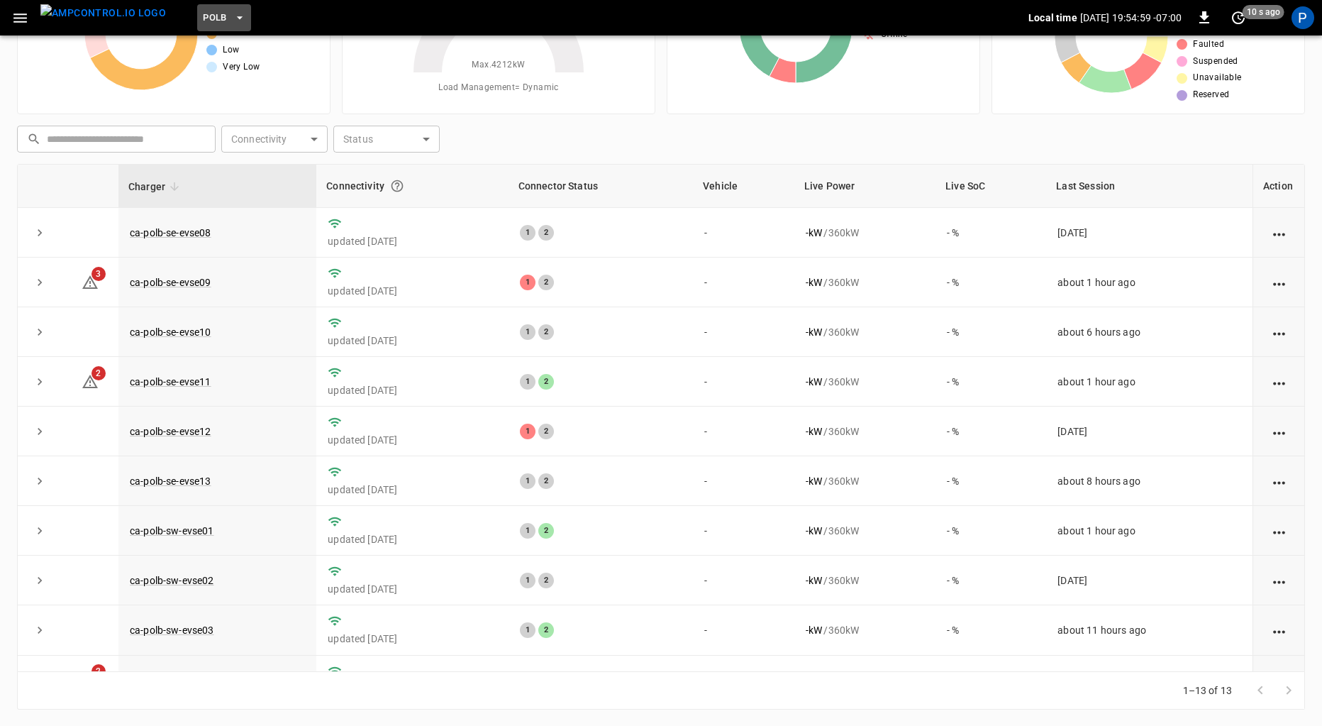
click at [203, 22] on button "PoLB" at bounding box center [224, 18] width 54 height 28
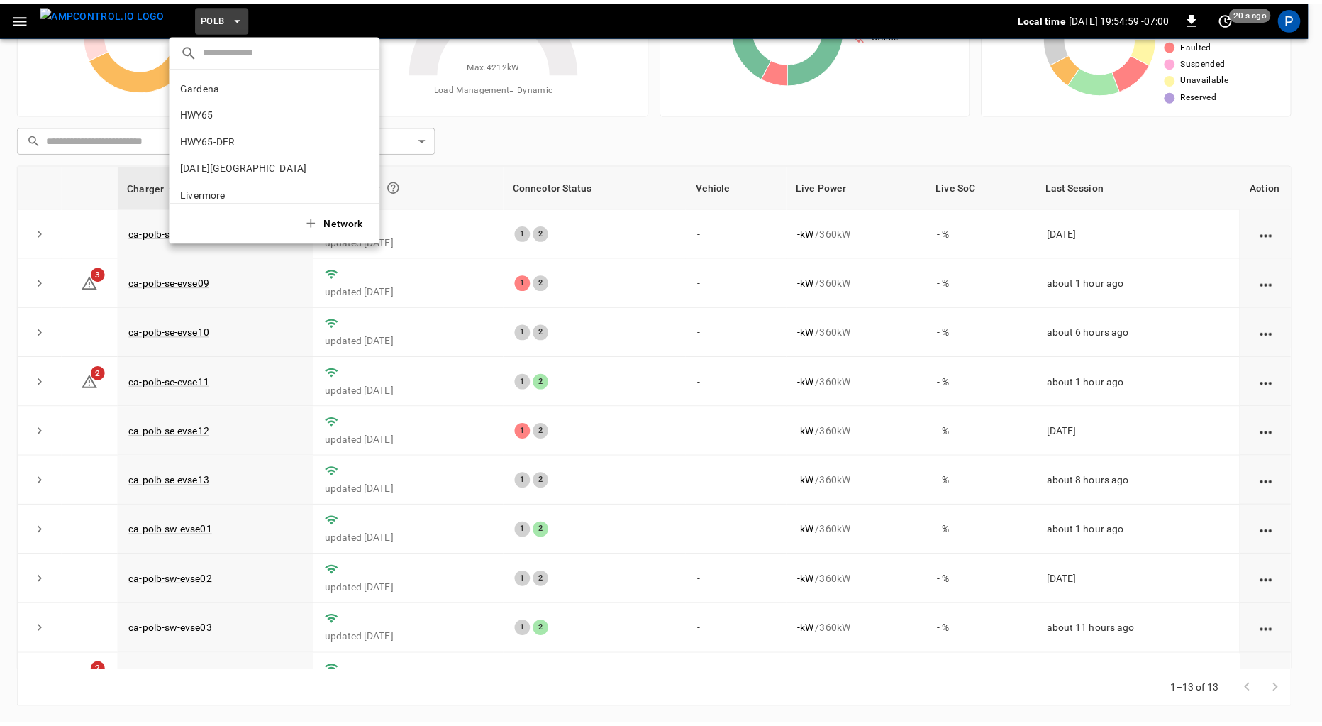
scroll to position [119, 0]
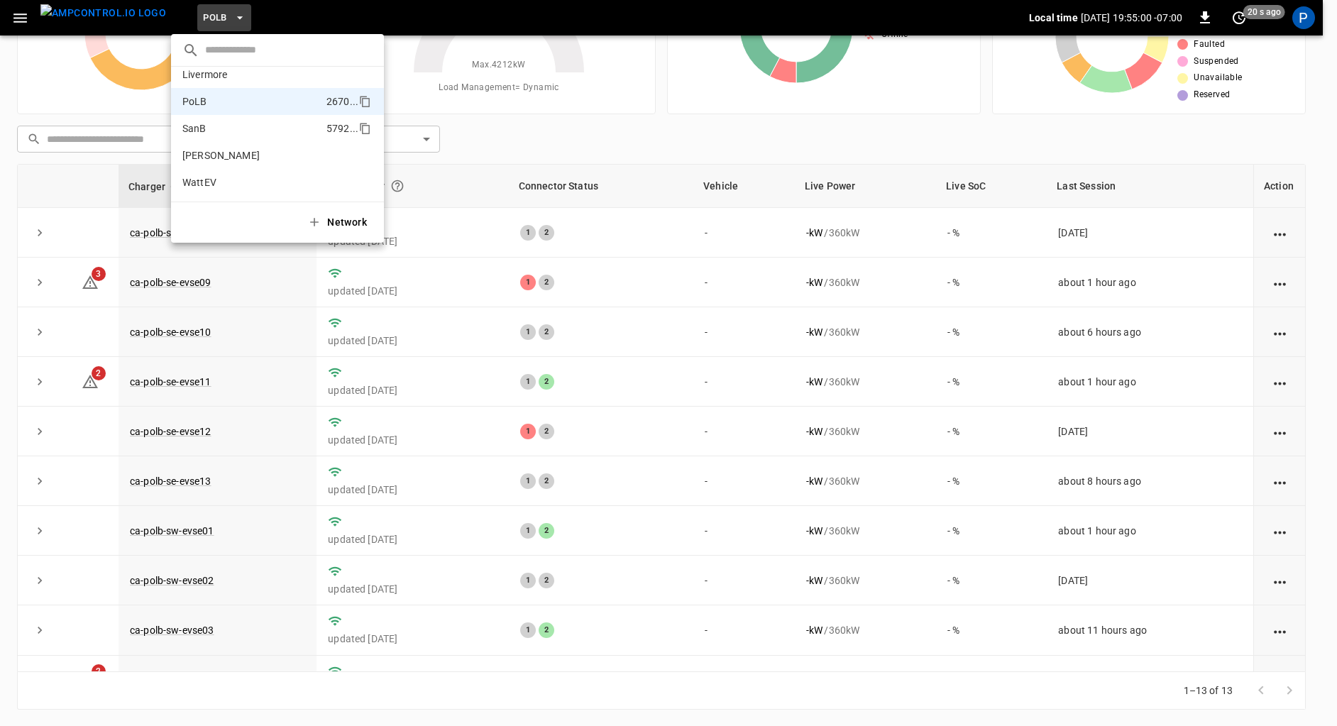
click at [249, 123] on p "SanB" at bounding box center [251, 128] width 138 height 14
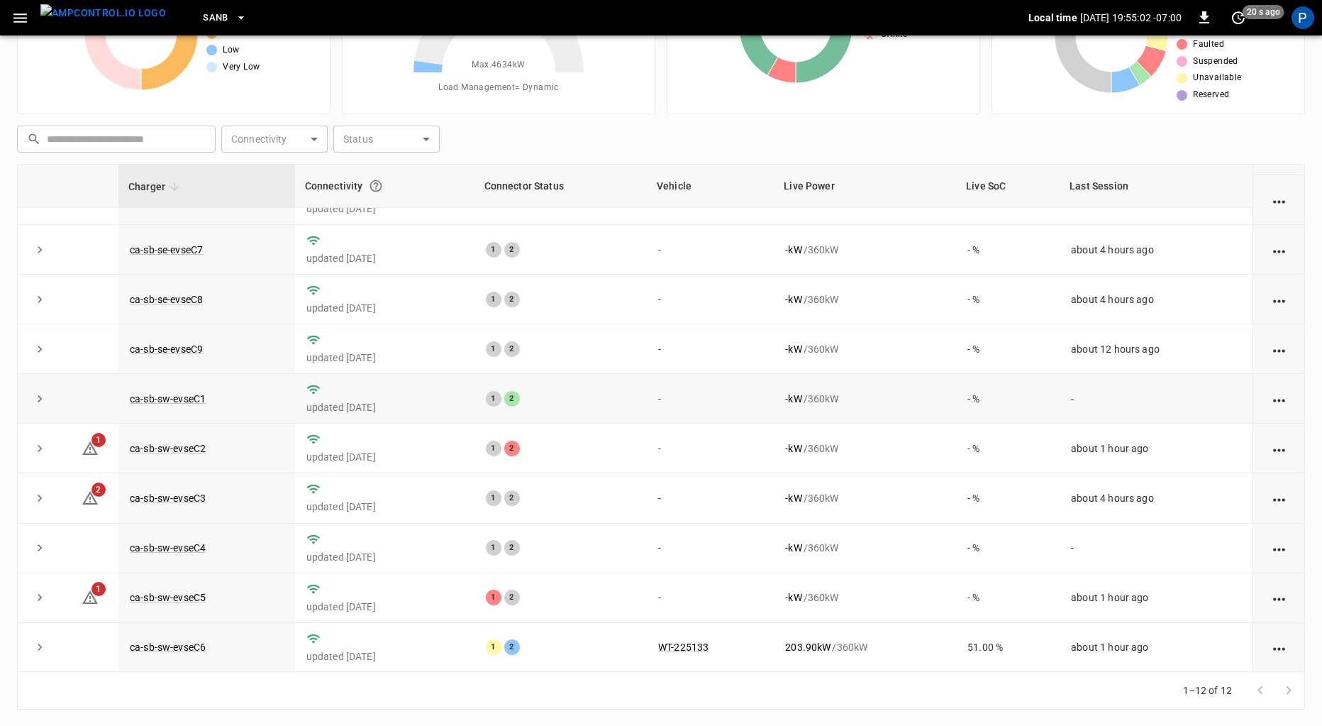
scroll to position [129, 0]
